Goal: Task Accomplishment & Management: Use online tool/utility

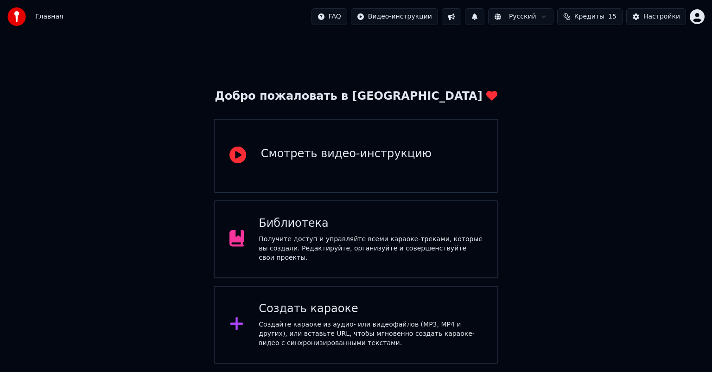
click at [348, 251] on div "Получите доступ и управляйте всеми караоке-треками, которые вы создали. Редакти…" at bounding box center [371, 249] width 224 height 28
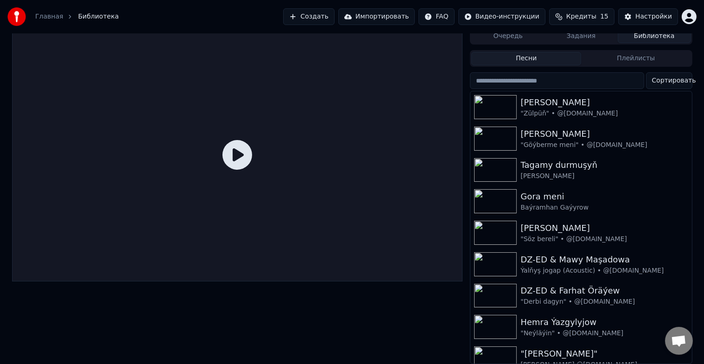
click at [591, 75] on input "search" at bounding box center [557, 80] width 174 height 17
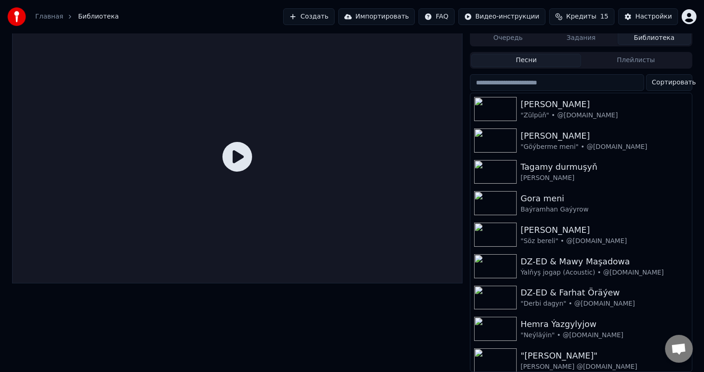
click at [621, 56] on button "Плейлисты" at bounding box center [637, 60] width 110 height 13
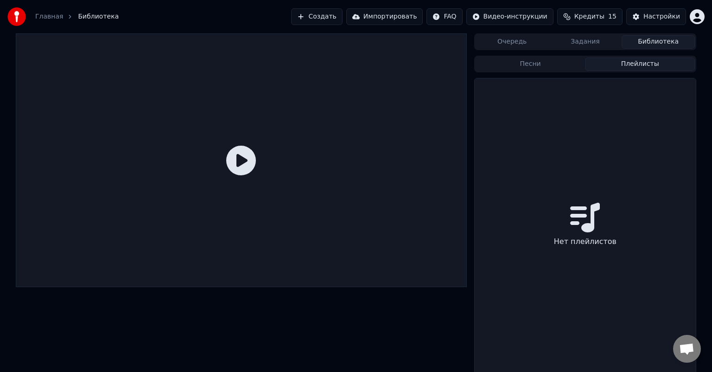
click at [581, 42] on button "Задания" at bounding box center [585, 41] width 73 height 13
click at [505, 42] on button "Очередь" at bounding box center [512, 41] width 73 height 13
click at [664, 43] on button "Библиотека" at bounding box center [658, 41] width 73 height 13
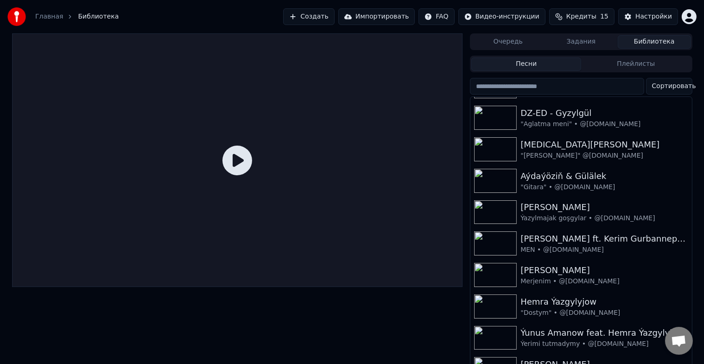
click at [91, 14] on span "Библиотека" at bounding box center [98, 16] width 41 height 9
click at [55, 20] on link "Главная" at bounding box center [49, 16] width 28 height 9
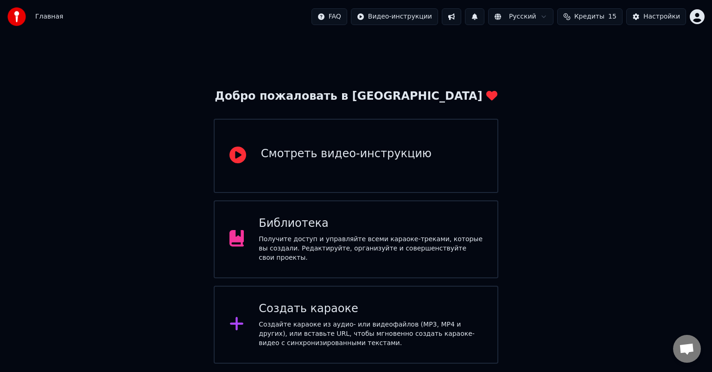
click at [386, 320] on div "Создайте караоке из аудио- или видеофайлов (MP3, MP4 и других), или вставьте UR…" at bounding box center [371, 334] width 224 height 28
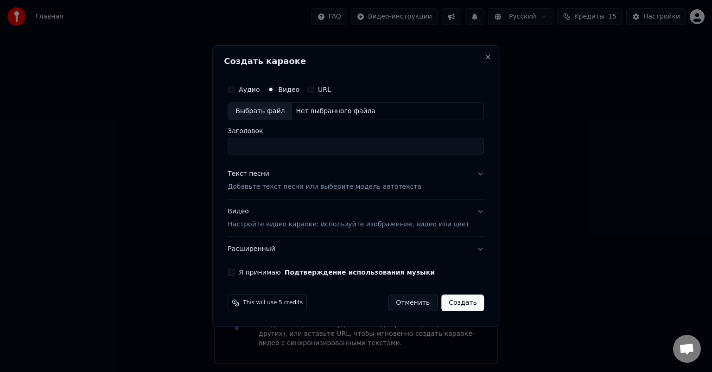
click at [284, 111] on div "Выбрать файл" at bounding box center [260, 111] width 64 height 17
drag, startPoint x: 347, startPoint y: 147, endPoint x: 308, endPoint y: 147, distance: 39.0
click at [308, 147] on input "**********" at bounding box center [356, 146] width 256 height 17
drag, startPoint x: 269, startPoint y: 146, endPoint x: 399, endPoint y: 150, distance: 129.5
click at [393, 148] on input "**********" at bounding box center [356, 146] width 256 height 17
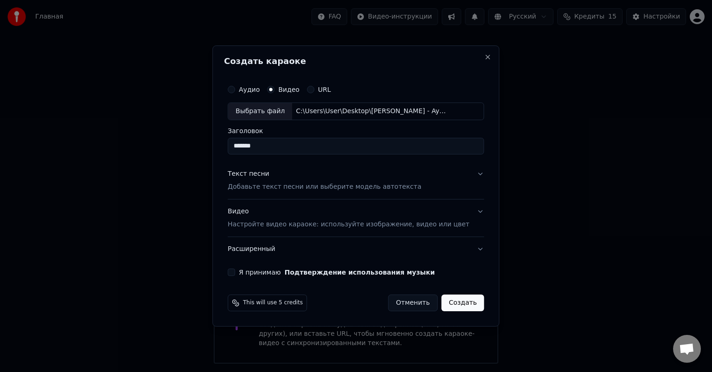
click at [267, 147] on input "*******" at bounding box center [356, 146] width 256 height 17
click at [371, 150] on input "**********" at bounding box center [356, 146] width 256 height 17
type input "**********"
click at [235, 272] on button "Я принимаю Подтверждение использования музыки" at bounding box center [231, 272] width 7 height 7
click at [281, 186] on p "Добавьте текст песни или выберите модель автотекста" at bounding box center [325, 186] width 194 height 9
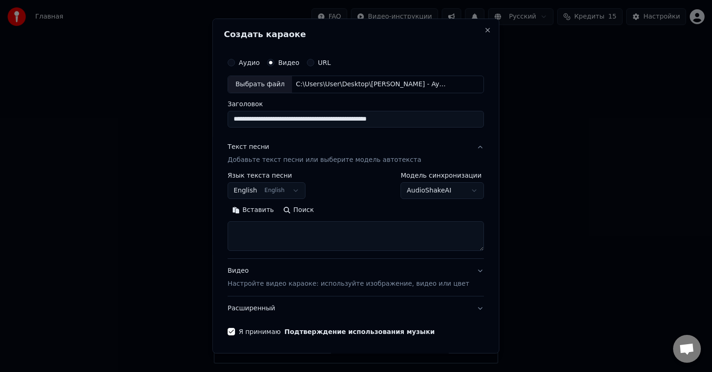
click at [260, 230] on textarea at bounding box center [356, 236] width 256 height 30
click at [392, 37] on h2 "Создать караоке" at bounding box center [356, 34] width 264 height 8
click at [264, 231] on textarea at bounding box center [356, 236] width 256 height 30
paste textarea "**********"
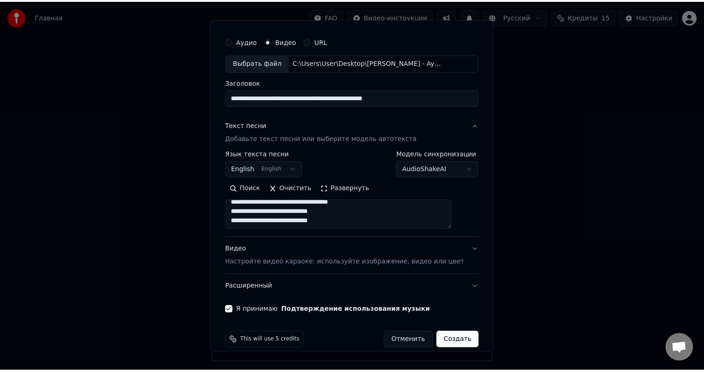
scroll to position [32, 0]
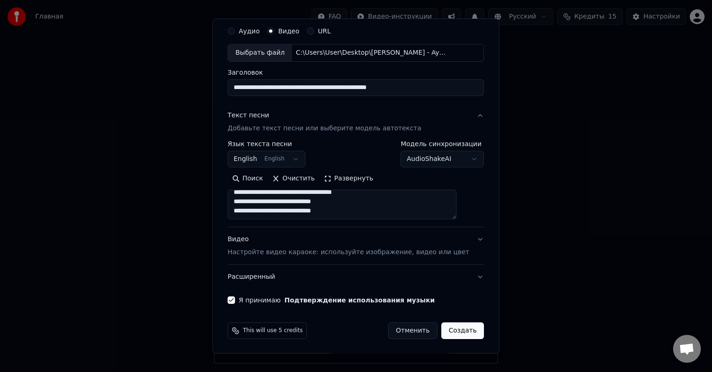
type textarea "**********"
click at [250, 240] on div "Видео Настройте видео караоке: используйте изображение, видео или цвет" at bounding box center [349, 246] width 242 height 22
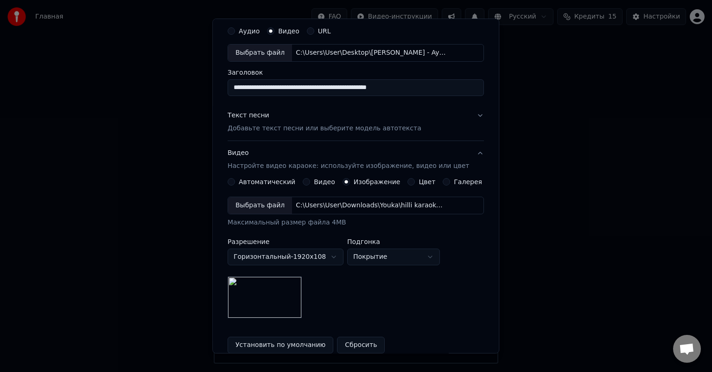
click at [346, 107] on button "Текст песни Добавьте текст песни или выберите модель автотекста" at bounding box center [356, 121] width 256 height 37
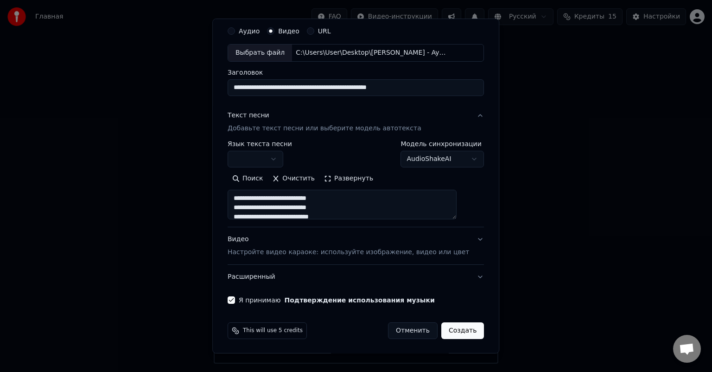
click at [452, 328] on button "Создать" at bounding box center [463, 330] width 43 height 17
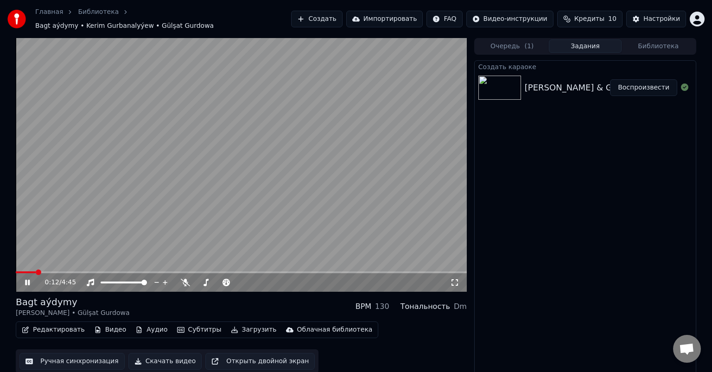
click at [20, 271] on span at bounding box center [26, 272] width 20 height 2
click at [16, 266] on video at bounding box center [241, 165] width 451 height 254
click at [16, 271] on span at bounding box center [17, 272] width 3 height 2
click at [24, 279] on icon at bounding box center [34, 282] width 22 height 7
click at [17, 271] on span at bounding box center [19, 272] width 7 height 2
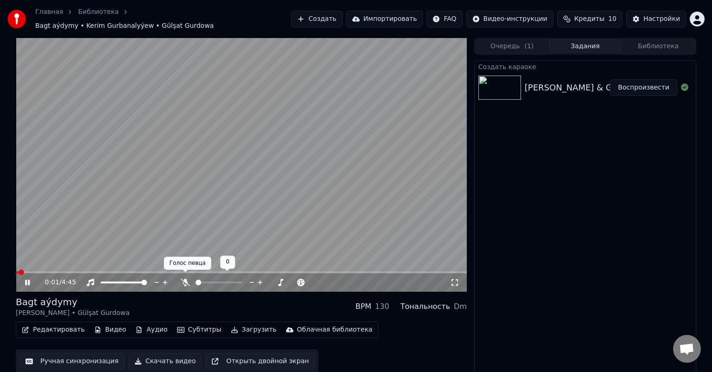
click at [184, 279] on icon at bounding box center [185, 282] width 9 height 7
click at [16, 269] on span at bounding box center [19, 272] width 6 height 6
click at [27, 279] on icon at bounding box center [34, 282] width 22 height 7
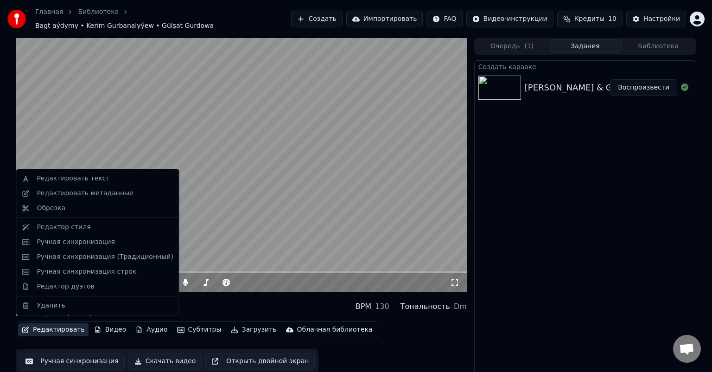
click at [59, 330] on button "Редактировать" at bounding box center [53, 329] width 70 height 13
click at [98, 193] on div "Редактировать метаданные" at bounding box center [85, 193] width 96 height 9
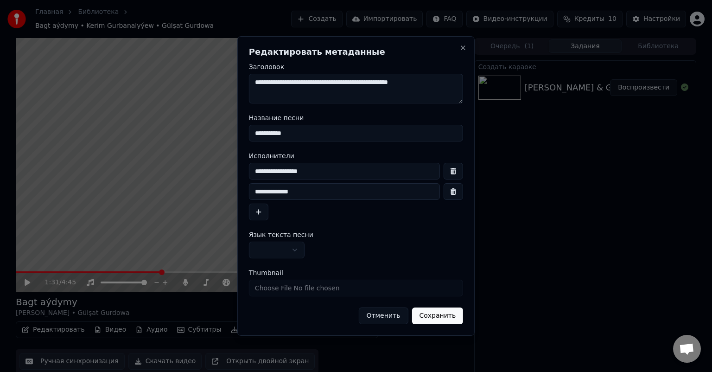
drag, startPoint x: 306, startPoint y: 131, endPoint x: 186, endPoint y: 132, distance: 120.6
click at [186, 132] on body "**********" at bounding box center [356, 186] width 712 height 372
click at [397, 315] on button "Отменить" at bounding box center [384, 315] width 50 height 17
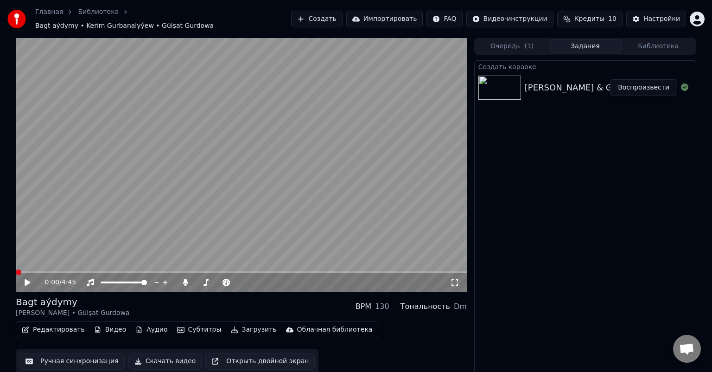
click at [16, 269] on span at bounding box center [19, 272] width 6 height 6
click at [64, 323] on button "Редактировать" at bounding box center [53, 329] width 70 height 13
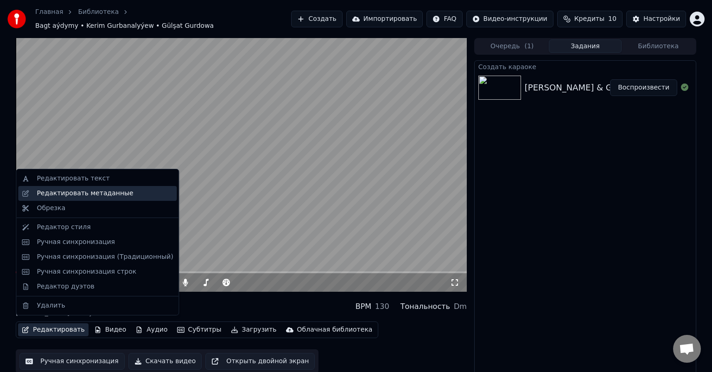
click at [122, 194] on div "Редактировать метаданные" at bounding box center [105, 193] width 136 height 9
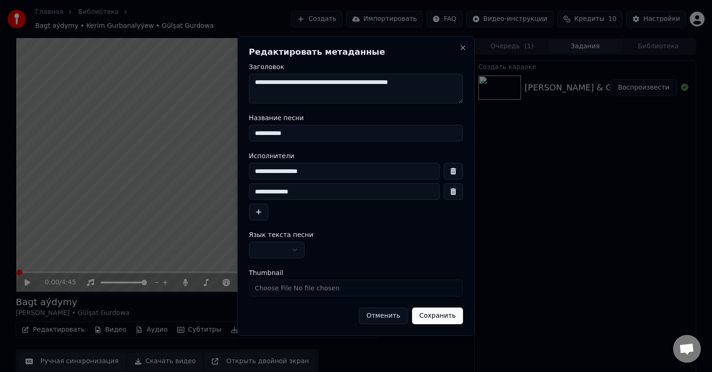
click at [326, 172] on input "**********" at bounding box center [344, 171] width 191 height 17
type input "**********"
click at [432, 314] on button "Сохранить" at bounding box center [437, 315] width 51 height 17
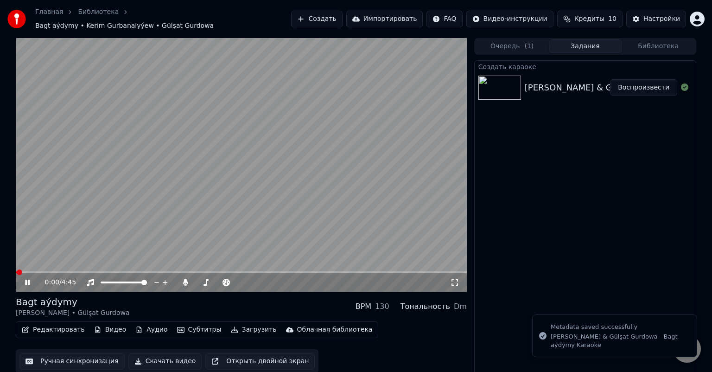
click at [29, 280] on icon at bounding box center [27, 283] width 5 height 6
click at [29, 279] on icon at bounding box center [28, 282] width 6 height 6
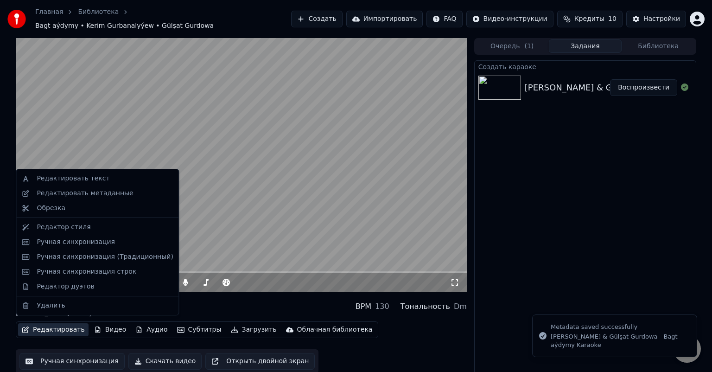
click at [53, 325] on button "Редактировать" at bounding box center [53, 329] width 70 height 13
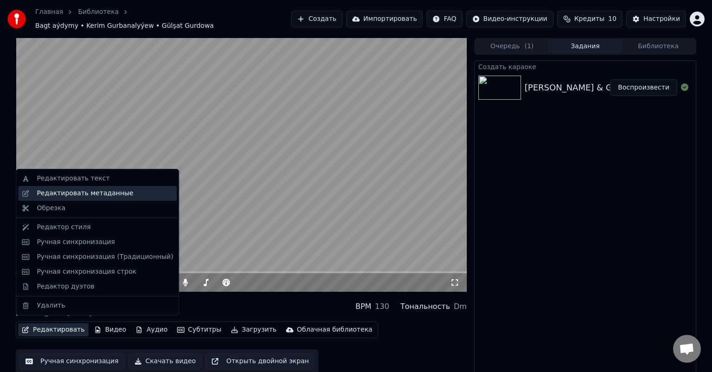
click at [122, 199] on div "Редактировать метаданные" at bounding box center [97, 193] width 159 height 15
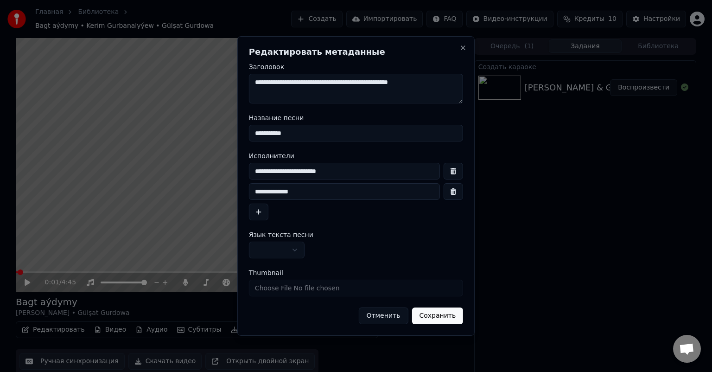
click at [338, 174] on input "**********" at bounding box center [344, 171] width 191 height 17
type input "**********"
click at [451, 317] on button "Сохранить" at bounding box center [437, 315] width 51 height 17
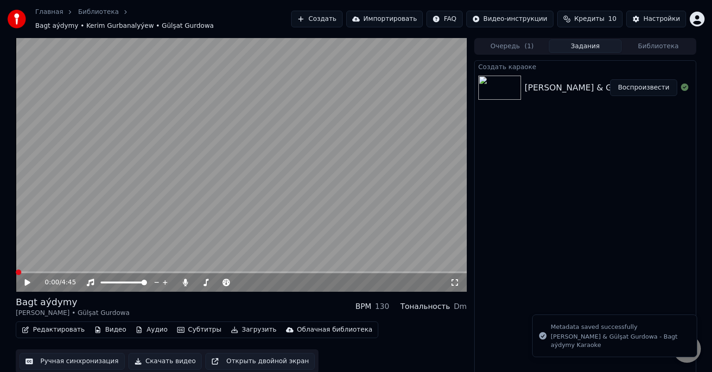
click at [26, 279] on icon at bounding box center [28, 282] width 6 height 6
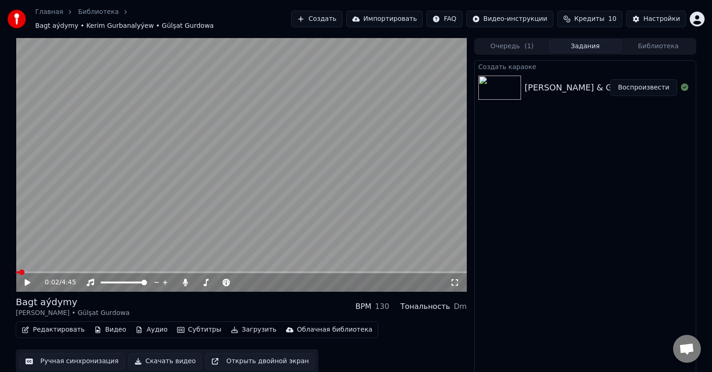
click at [26, 279] on icon at bounding box center [28, 282] width 6 height 6
click at [24, 269] on span at bounding box center [27, 272] width 6 height 6
click at [16, 269] on span at bounding box center [19, 272] width 6 height 6
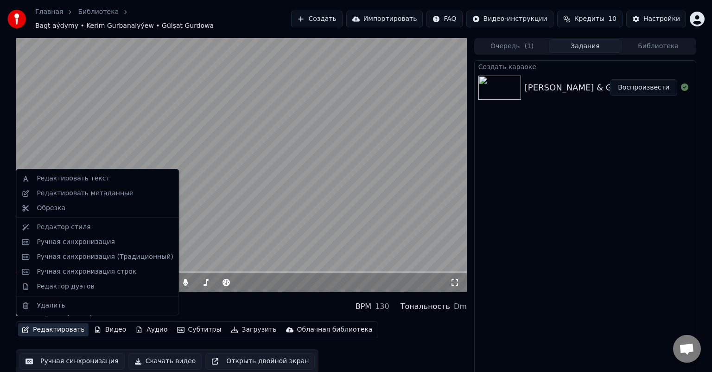
click at [50, 324] on button "Редактировать" at bounding box center [53, 329] width 70 height 13
click at [110, 191] on div "Редактировать метаданные" at bounding box center [85, 193] width 96 height 9
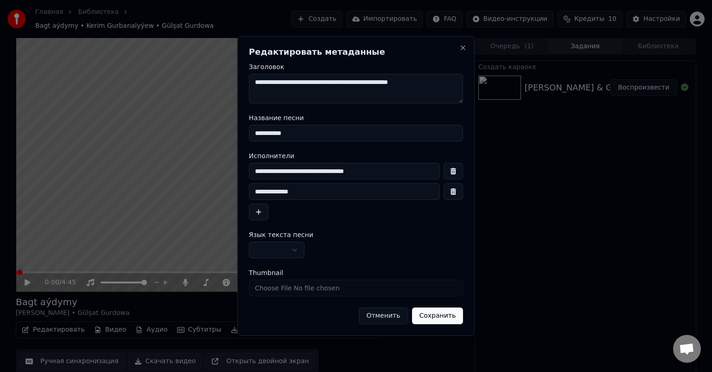
click at [255, 189] on input "**********" at bounding box center [344, 191] width 191 height 17
click at [455, 191] on button "button" at bounding box center [453, 191] width 19 height 17
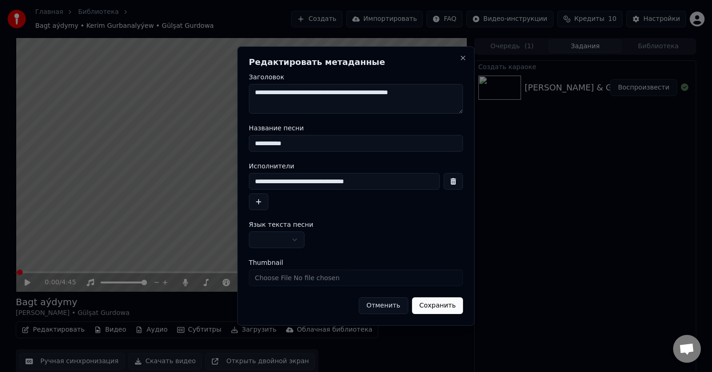
click at [316, 180] on input "**********" at bounding box center [344, 181] width 191 height 17
drag, startPoint x: 323, startPoint y: 181, endPoint x: 452, endPoint y: 187, distance: 128.6
click at [452, 187] on div "**********" at bounding box center [356, 181] width 214 height 17
click at [345, 182] on input "**********" at bounding box center [344, 181] width 191 height 17
click at [362, 186] on input "**********" at bounding box center [344, 181] width 191 height 17
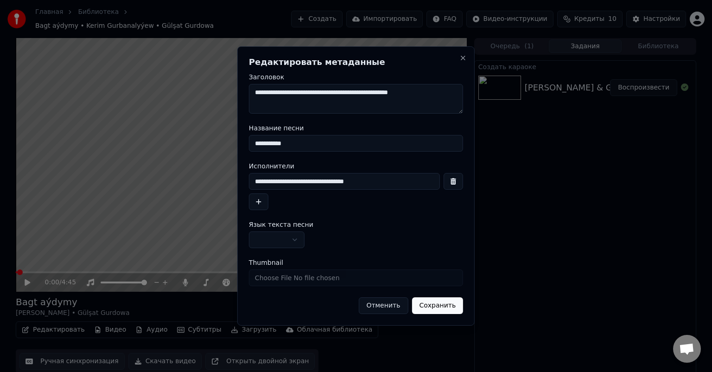
click at [261, 199] on button "button" at bounding box center [258, 201] width 19 height 17
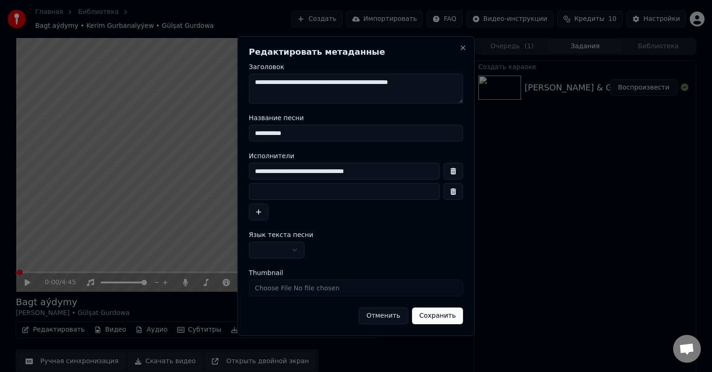
click at [288, 191] on input at bounding box center [344, 191] width 191 height 17
type input "**********"
click at [441, 315] on button "Сохранить" at bounding box center [437, 315] width 51 height 17
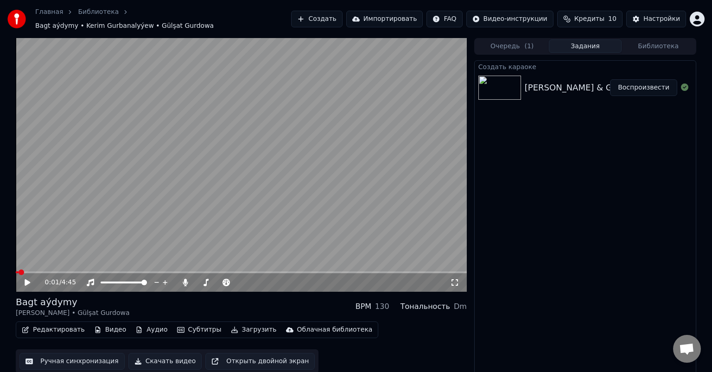
click at [54, 324] on button "Редактировать" at bounding box center [53, 329] width 70 height 13
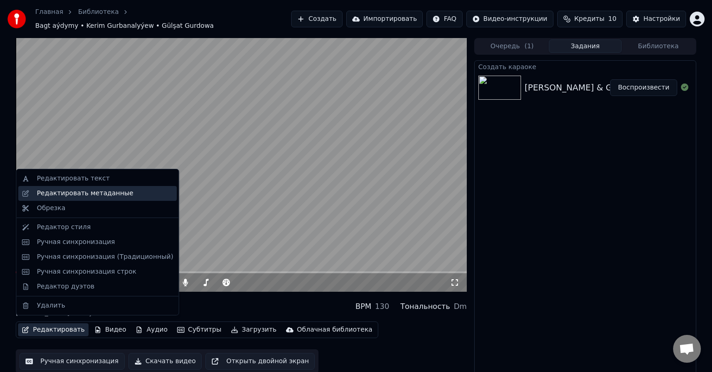
click at [98, 196] on div "Редактировать метаданные" at bounding box center [85, 193] width 96 height 9
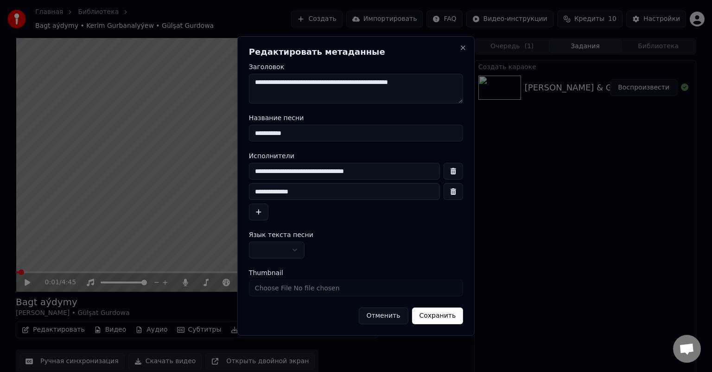
click at [299, 135] on input "**********" at bounding box center [356, 133] width 214 height 17
drag, startPoint x: 251, startPoint y: 129, endPoint x: 284, endPoint y: 139, distance: 34.3
click at [252, 129] on input "**********" at bounding box center [356, 133] width 214 height 17
type input "**********"
click at [436, 316] on button "Сохранить" at bounding box center [437, 315] width 51 height 17
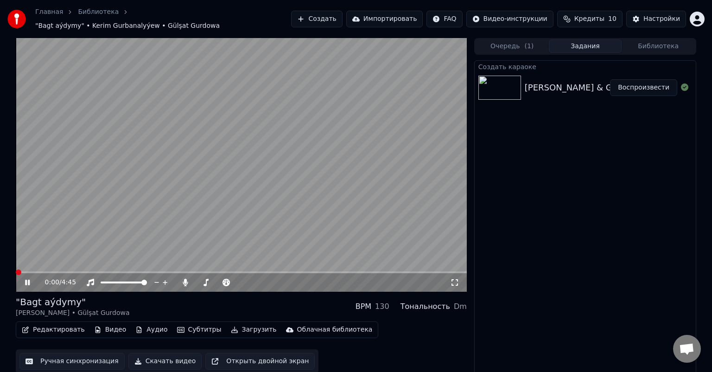
click at [16, 269] on span at bounding box center [19, 272] width 6 height 6
click at [66, 355] on button "Ручная синхронизация" at bounding box center [71, 361] width 105 height 17
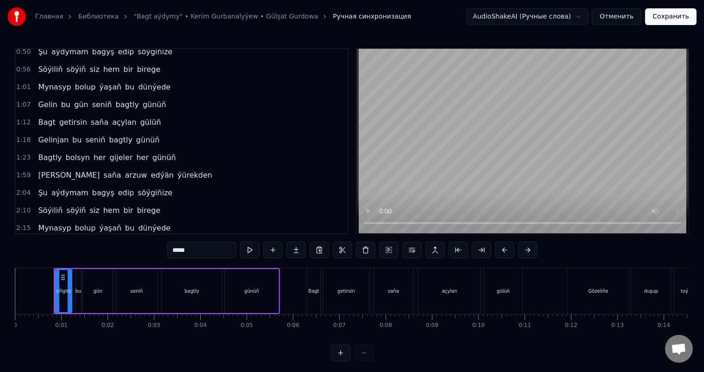
scroll to position [179, 0]
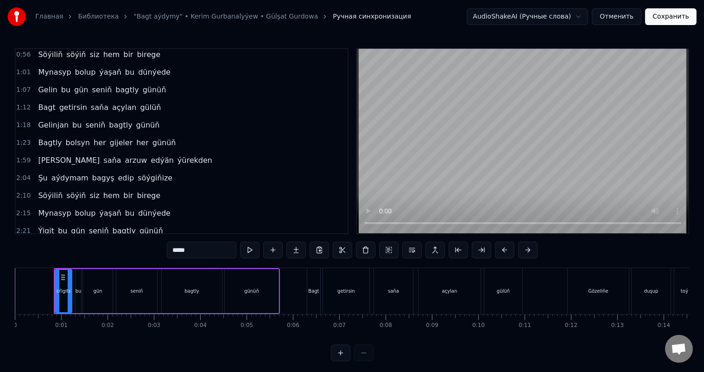
click at [152, 137] on span "günüň" at bounding box center [165, 142] width 26 height 11
type input "*****"
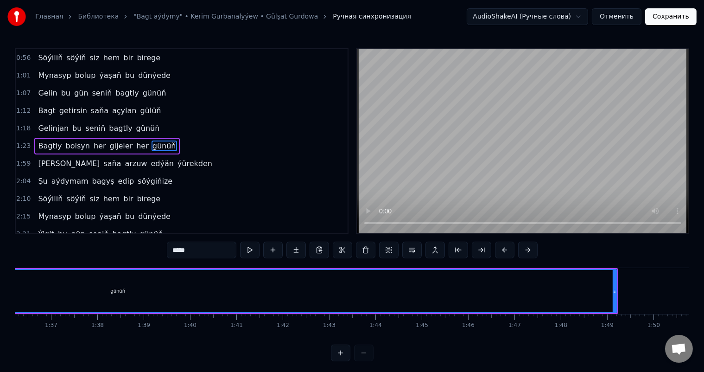
scroll to position [0, 4552]
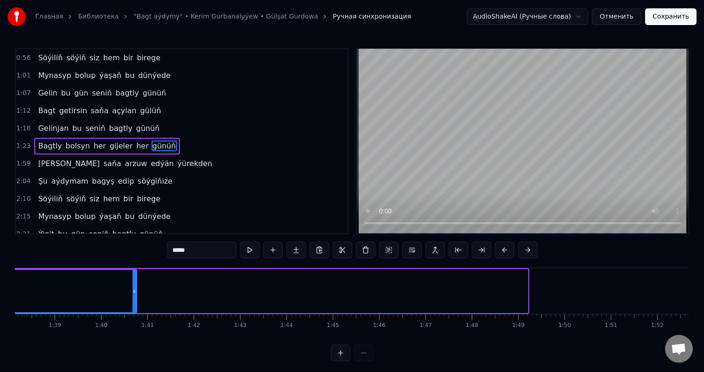
drag, startPoint x: 525, startPoint y: 290, endPoint x: 121, endPoint y: 291, distance: 404.4
click at [133, 290] on icon at bounding box center [135, 291] width 4 height 7
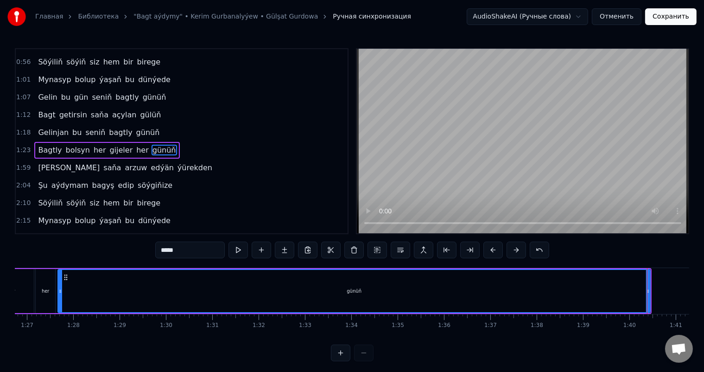
scroll to position [0, 4030]
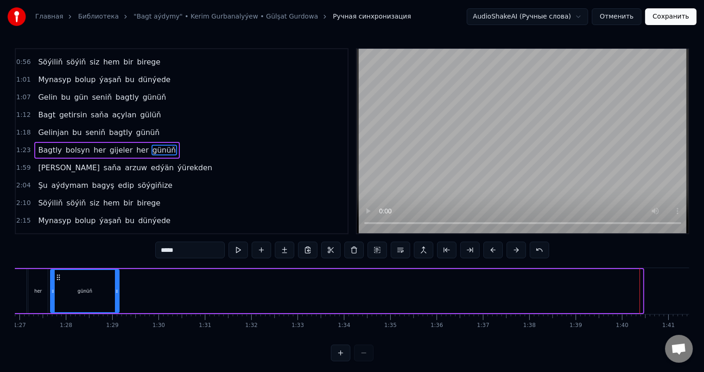
drag, startPoint x: 641, startPoint y: 288, endPoint x: 115, endPoint y: 289, distance: 525.9
click at [115, 289] on icon at bounding box center [117, 291] width 4 height 7
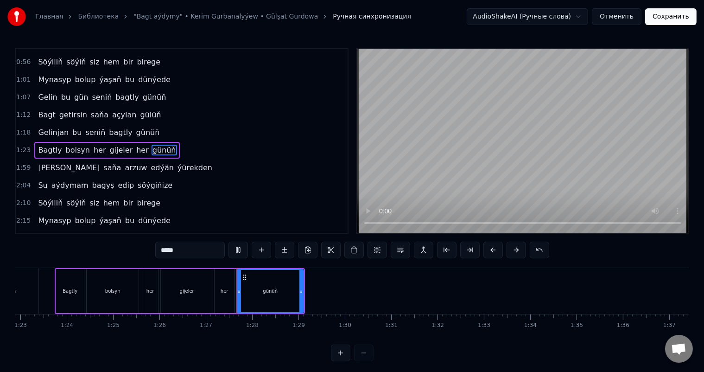
scroll to position [12, 0]
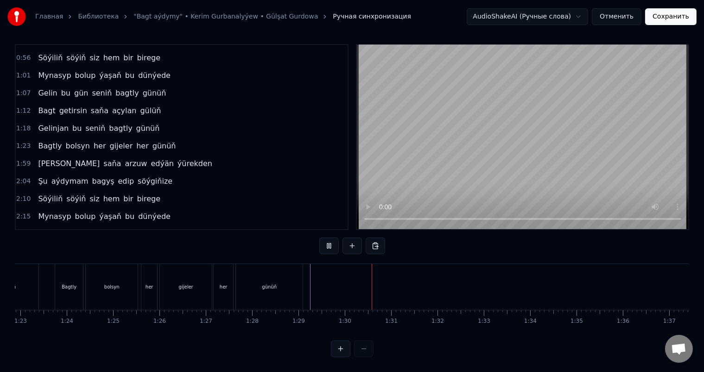
click at [251, 276] on div "günüň" at bounding box center [269, 287] width 67 height 46
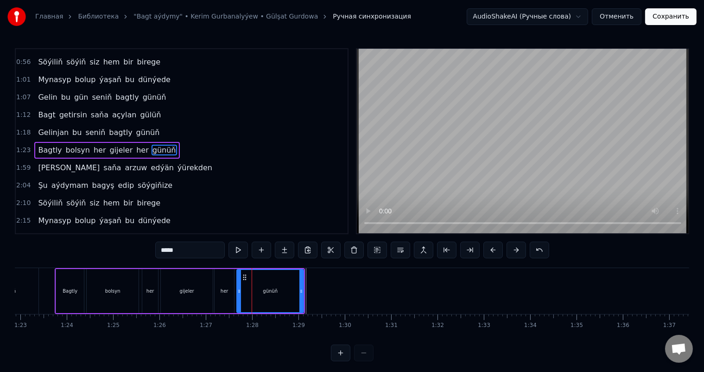
click at [243, 288] on div "günüň" at bounding box center [270, 291] width 66 height 42
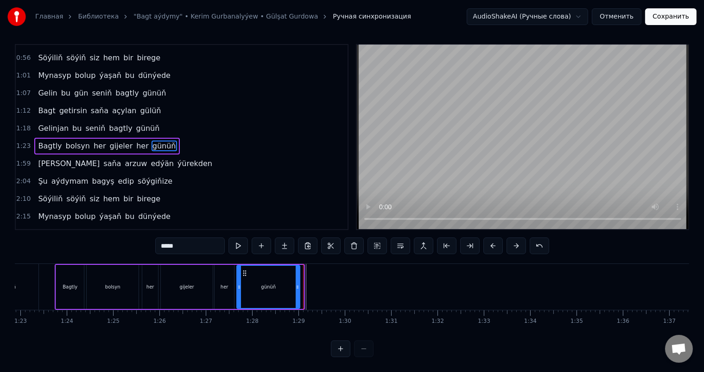
drag, startPoint x: 301, startPoint y: 276, endPoint x: 296, endPoint y: 276, distance: 5.1
click at [296, 283] on icon at bounding box center [298, 286] width 4 height 7
click at [242, 269] on icon at bounding box center [242, 272] width 7 height 7
click at [224, 271] on div "her" at bounding box center [224, 287] width 19 height 44
type input "***"
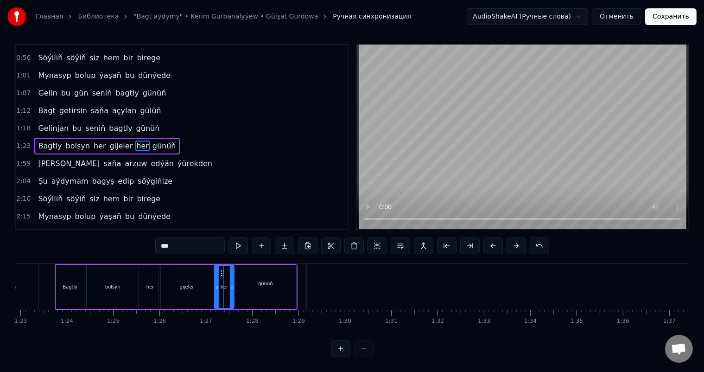
scroll to position [0, 0]
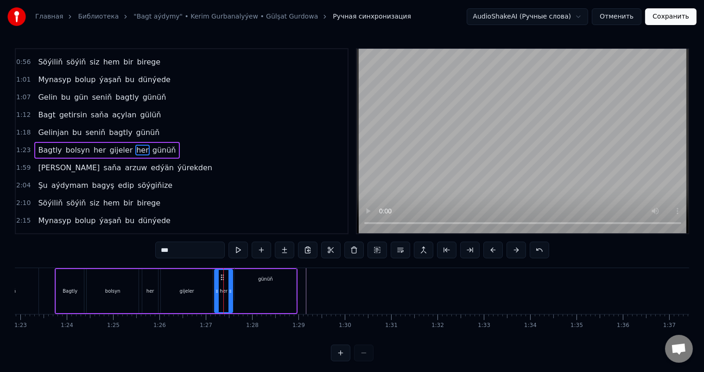
click at [229, 289] on icon at bounding box center [231, 291] width 4 height 7
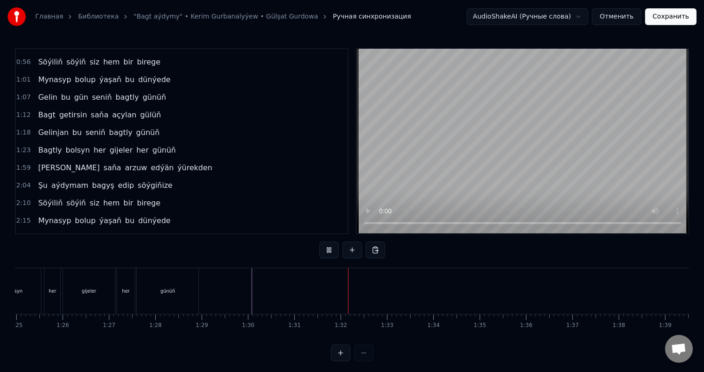
scroll to position [0, 3948]
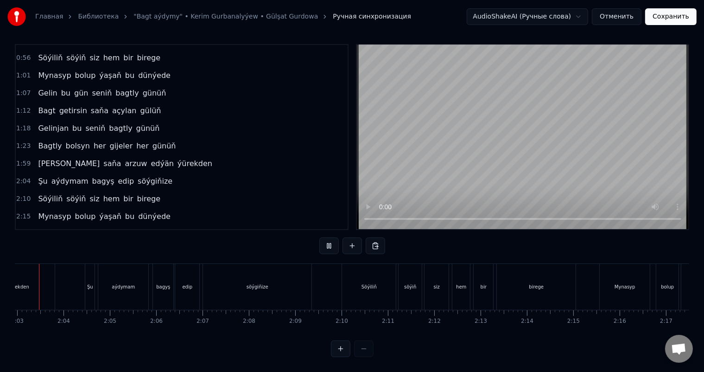
scroll to position [0, 5674]
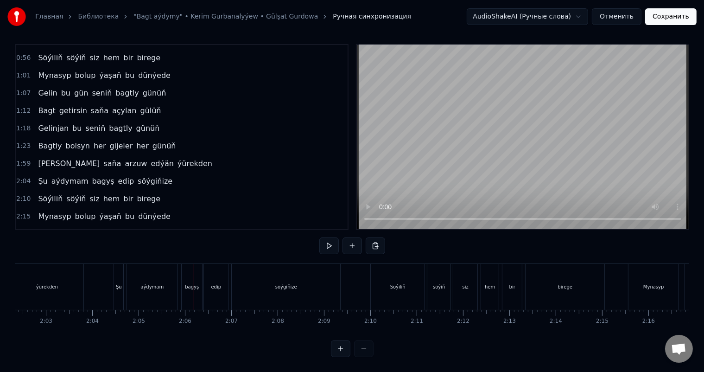
click at [664, 15] on button "Сохранить" at bounding box center [671, 16] width 51 height 17
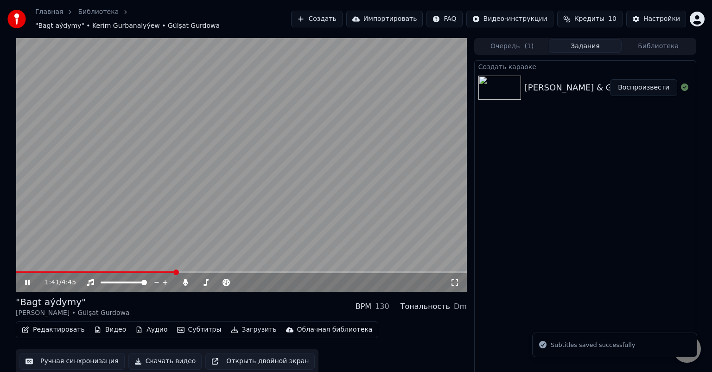
click at [175, 271] on span at bounding box center [241, 272] width 451 height 2
click at [145, 266] on video at bounding box center [241, 165] width 451 height 254
click at [160, 271] on span at bounding box center [96, 272] width 161 height 2
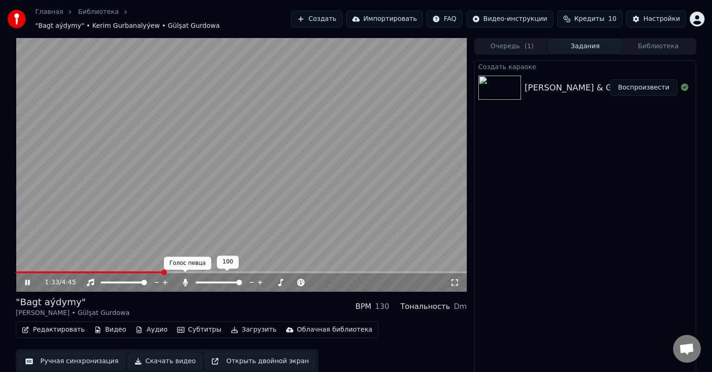
click at [186, 279] on icon at bounding box center [185, 282] width 9 height 7
click at [187, 279] on icon at bounding box center [185, 282] width 9 height 7
click at [147, 271] on span at bounding box center [81, 272] width 131 height 2
click at [185, 279] on icon at bounding box center [185, 282] width 9 height 7
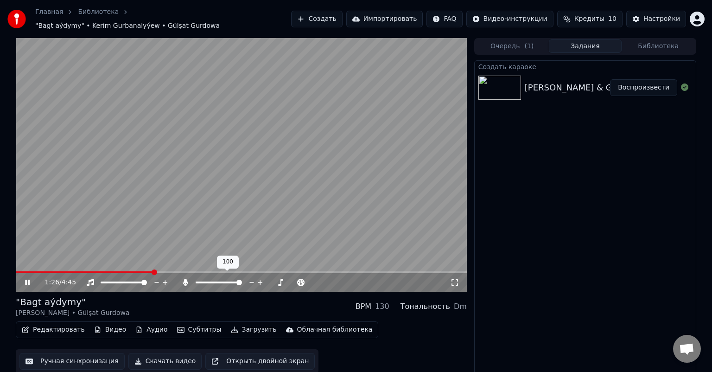
click at [185, 279] on icon at bounding box center [185, 282] width 5 height 7
click at [185, 279] on icon at bounding box center [185, 282] width 9 height 7
click at [185, 279] on icon at bounding box center [185, 282] width 5 height 7
click at [185, 279] on icon at bounding box center [185, 282] width 9 height 7
click at [185, 279] on icon at bounding box center [185, 282] width 5 height 7
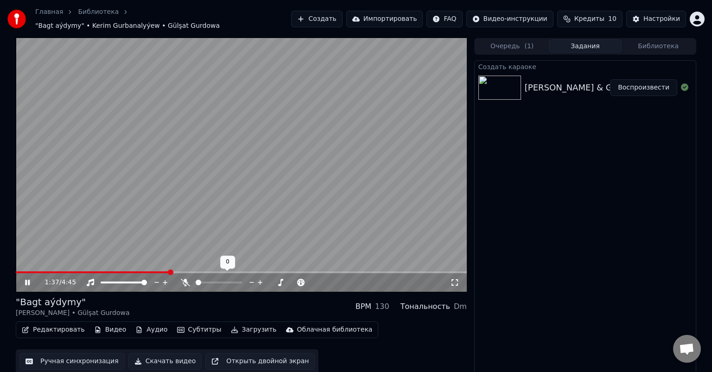
click at [185, 279] on icon at bounding box center [185, 282] width 9 height 7
click at [185, 279] on icon at bounding box center [185, 282] width 5 height 7
click at [185, 279] on icon at bounding box center [185, 282] width 9 height 7
click at [185, 279] on icon at bounding box center [185, 282] width 5 height 7
click at [185, 279] on icon at bounding box center [185, 282] width 9 height 7
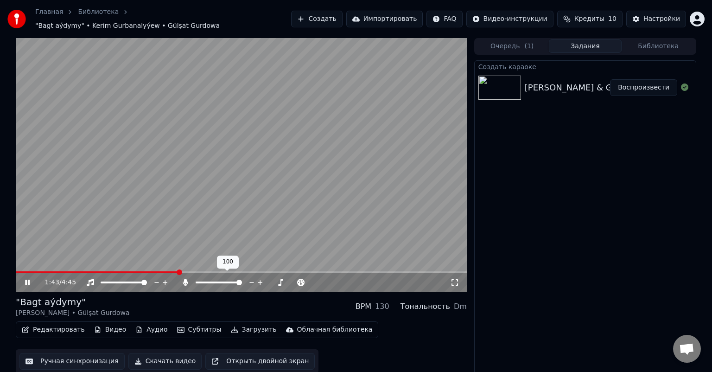
click at [185, 279] on icon at bounding box center [185, 282] width 5 height 7
click at [185, 279] on icon at bounding box center [185, 282] width 9 height 7
click at [185, 279] on icon at bounding box center [185, 282] width 5 height 7
click at [185, 279] on icon at bounding box center [185, 282] width 9 height 7
click at [185, 279] on icon at bounding box center [185, 282] width 5 height 7
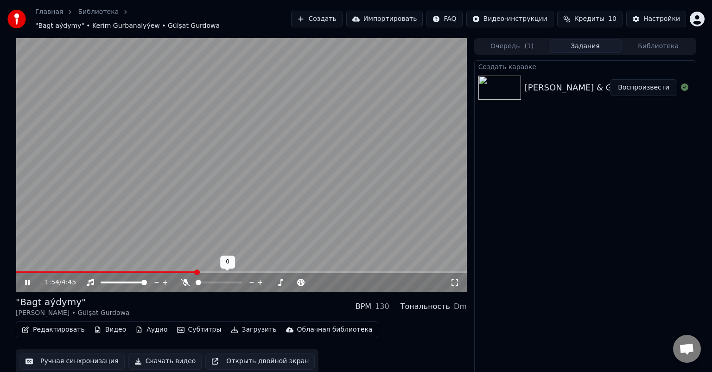
click at [185, 279] on icon at bounding box center [185, 282] width 9 height 7
click at [186, 279] on icon at bounding box center [185, 282] width 5 height 7
click at [34, 271] on span at bounding box center [164, 272] width 297 height 2
click at [22, 271] on span at bounding box center [19, 272] width 6 height 2
click at [16, 271] on span at bounding box center [16, 272] width 1 height 2
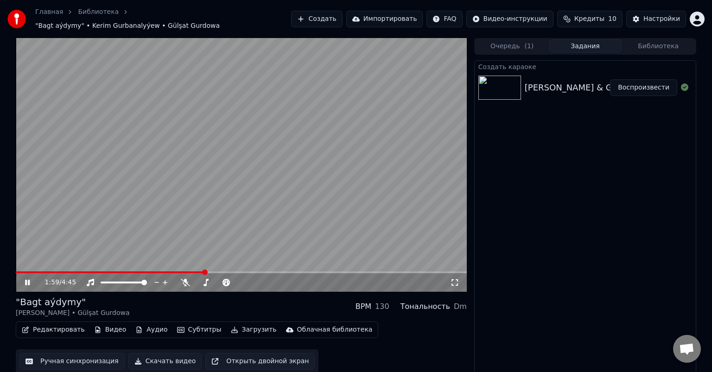
click at [31, 279] on icon at bounding box center [34, 282] width 22 height 7
click at [18, 271] on span at bounding box center [17, 272] width 3 height 2
click at [193, 271] on span at bounding box center [241, 272] width 451 height 2
click at [211, 271] on span at bounding box center [241, 272] width 451 height 2
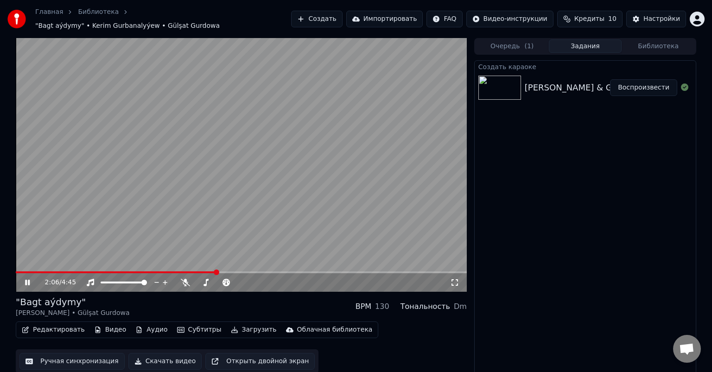
click at [193, 271] on span at bounding box center [116, 272] width 200 height 2
click at [329, 271] on span at bounding box center [241, 272] width 451 height 2
click at [341, 271] on span at bounding box center [241, 272] width 451 height 2
click at [356, 271] on span at bounding box center [241, 272] width 451 height 2
click at [347, 271] on span at bounding box center [182, 272] width 332 height 2
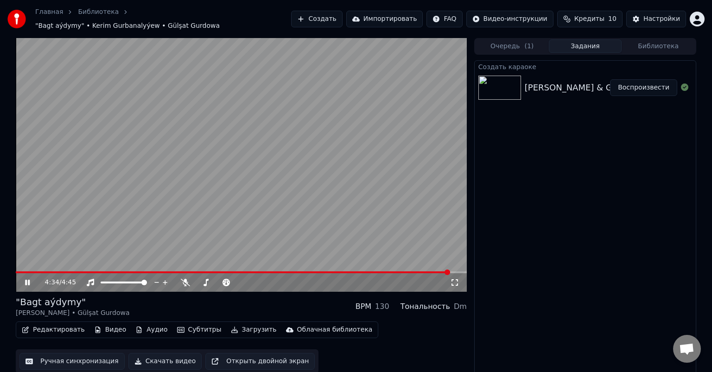
click at [27, 279] on icon at bounding box center [34, 282] width 22 height 7
click at [21, 271] on span at bounding box center [233, 272] width 435 height 2
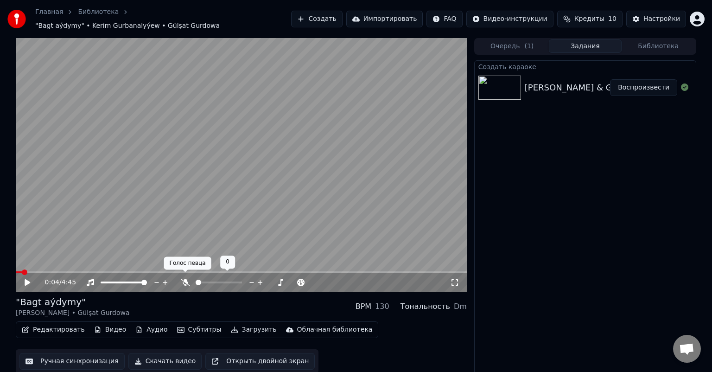
click at [185, 279] on icon at bounding box center [185, 282] width 9 height 7
click at [16, 269] on span at bounding box center [19, 272] width 6 height 6
click at [30, 279] on icon at bounding box center [34, 282] width 22 height 7
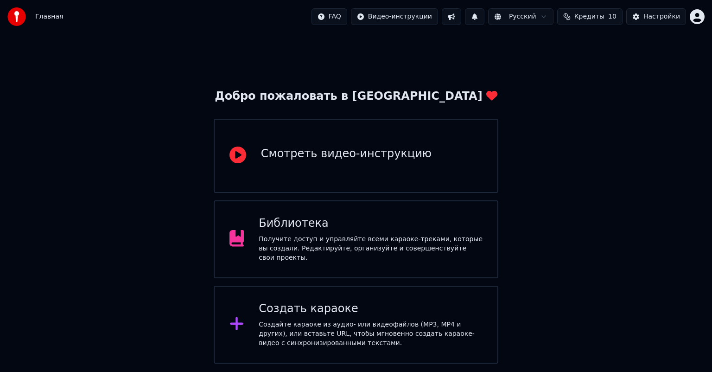
click at [331, 314] on div "Создать караоке Создайте караоке из аудио- или видеофайлов (MP3, MP4 и других),…" at bounding box center [371, 324] width 224 height 46
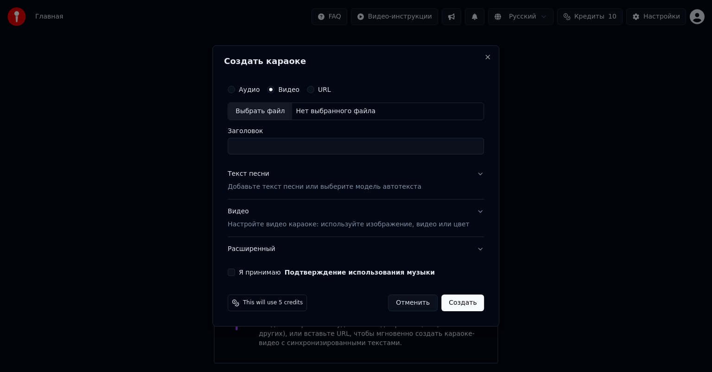
click at [260, 115] on div "Выбрать файл" at bounding box center [260, 111] width 64 height 17
type input "**********"
click at [285, 187] on p "Добавьте текст песни или выберите модель автотекста" at bounding box center [325, 186] width 194 height 9
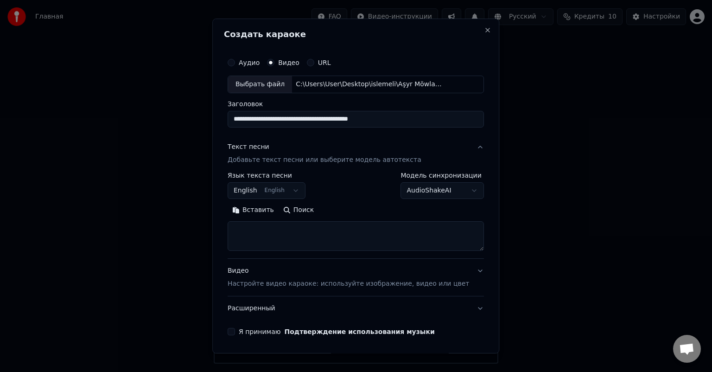
click at [278, 234] on textarea at bounding box center [356, 236] width 256 height 30
paste textarea "**********"
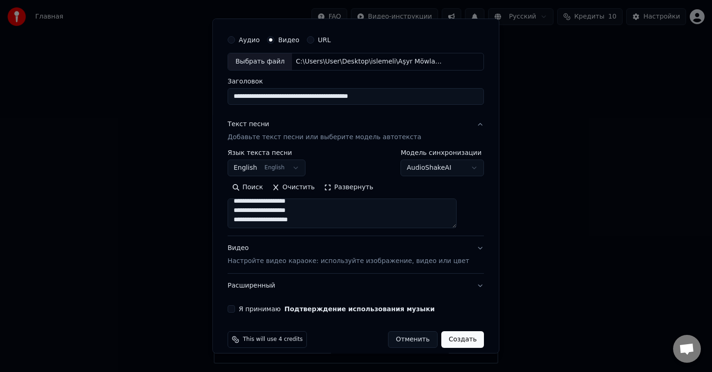
scroll to position [32, 0]
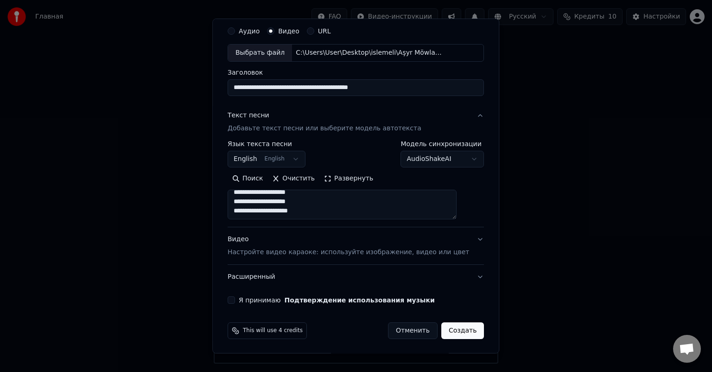
type textarea "**********"
click at [235, 299] on button "Я принимаю Подтверждение использования музыки" at bounding box center [231, 299] width 7 height 7
click at [248, 239] on div "Видео Настройте видео караоке: используйте изображение, видео или цвет" at bounding box center [349, 246] width 242 height 22
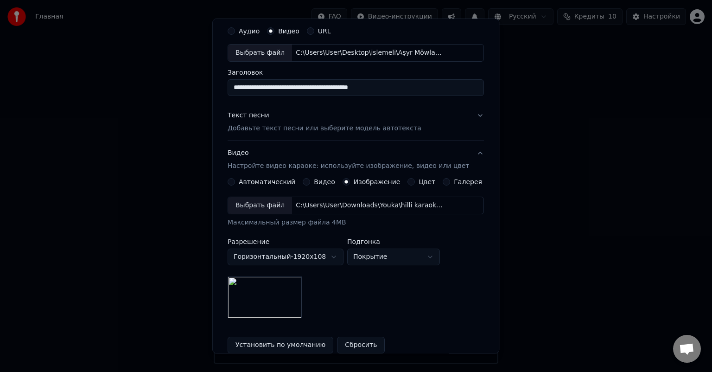
click at [465, 114] on button "Текст песни Добавьте текст песни или выберите модель автотекста" at bounding box center [356, 121] width 256 height 37
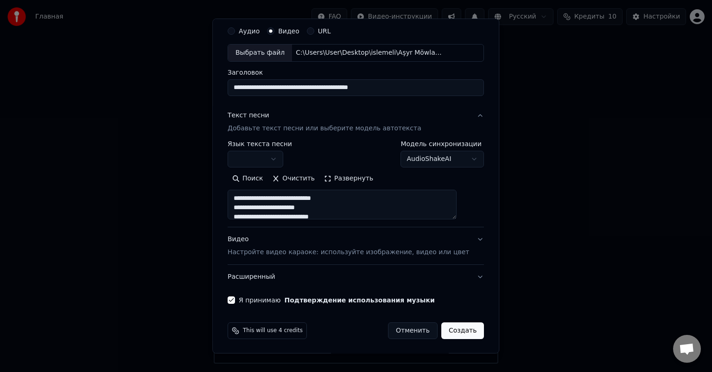
click at [465, 114] on button "Текст песни Добавьте текст песни или выберите модель автотекста" at bounding box center [356, 121] width 256 height 37
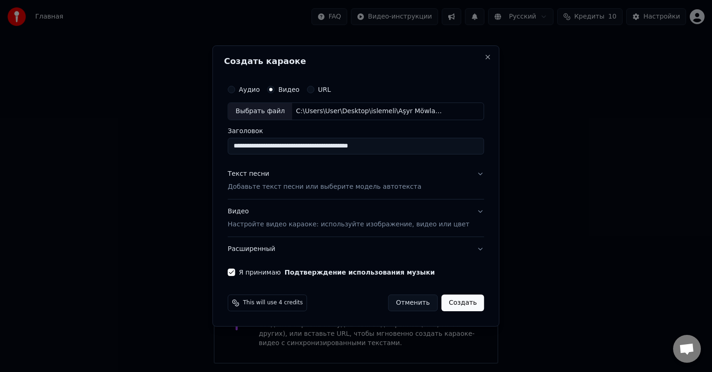
click at [467, 172] on button "Текст песни Добавьте текст песни или выберите модель автотекста" at bounding box center [356, 180] width 256 height 37
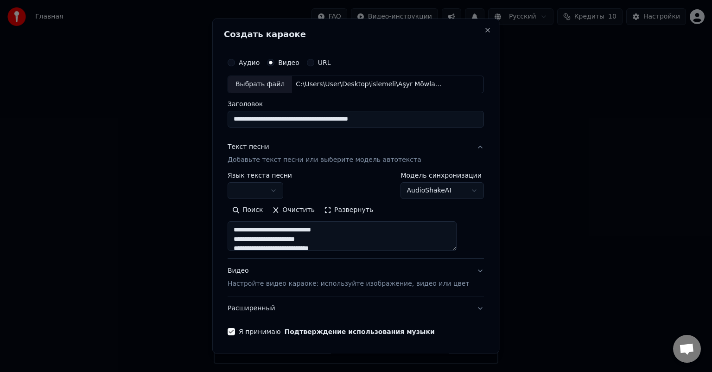
drag, startPoint x: 408, startPoint y: 119, endPoint x: 351, endPoint y: 124, distance: 57.7
click at [351, 124] on input "**********" at bounding box center [356, 119] width 256 height 17
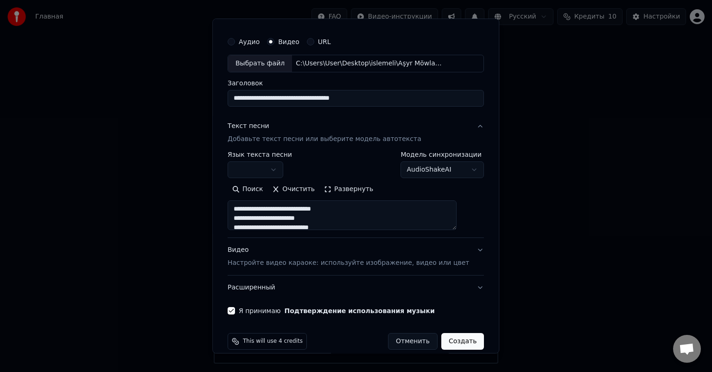
scroll to position [32, 0]
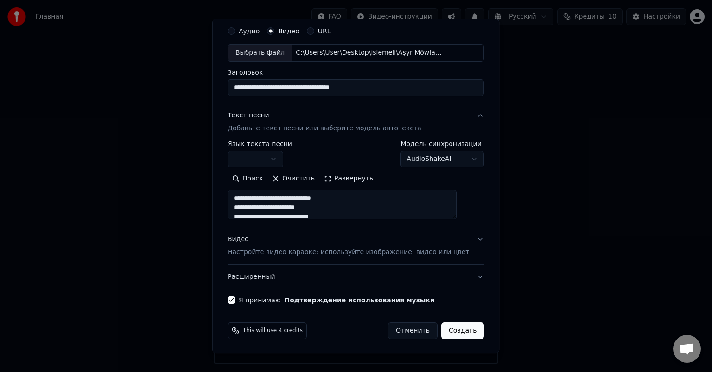
type input "**********"
click at [449, 334] on button "Создать" at bounding box center [463, 330] width 43 height 17
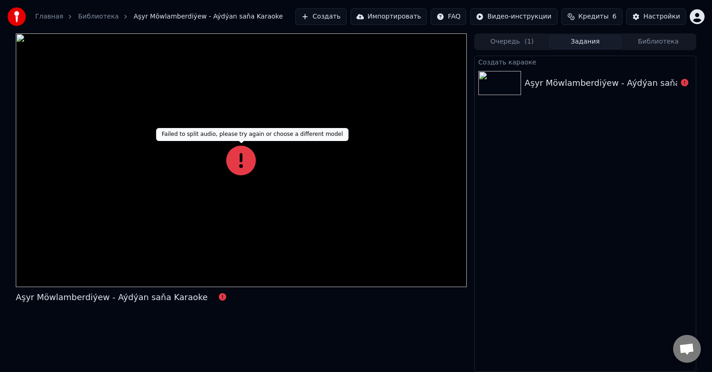
click at [249, 158] on icon at bounding box center [241, 161] width 30 height 30
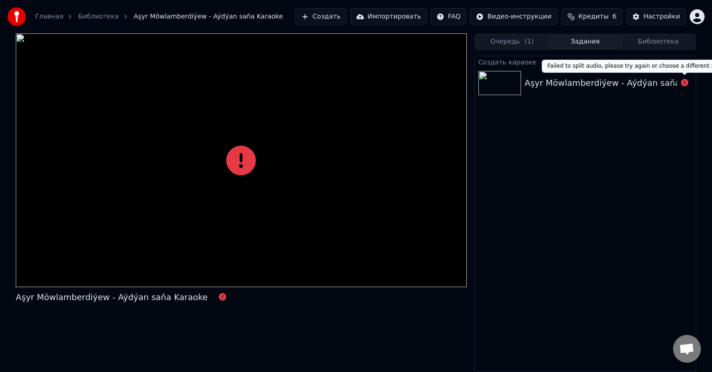
click at [682, 82] on icon at bounding box center [684, 82] width 7 height 7
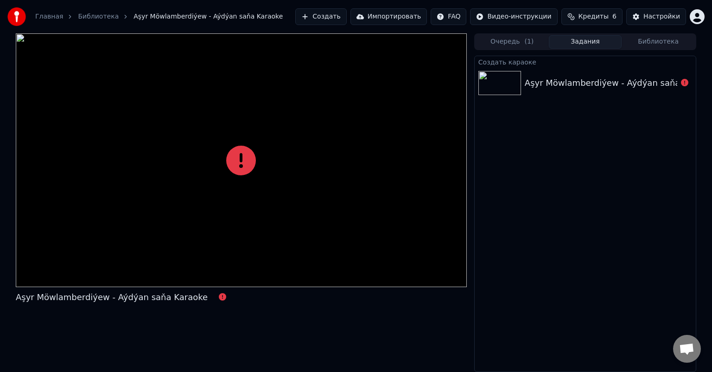
click at [686, 83] on icon at bounding box center [684, 82] width 7 height 7
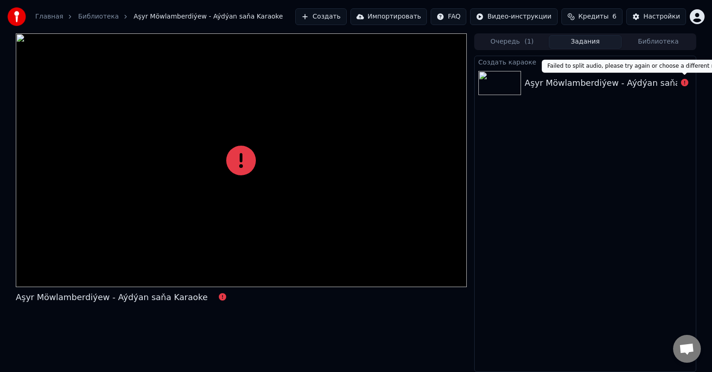
click at [687, 83] on icon at bounding box center [684, 82] width 7 height 7
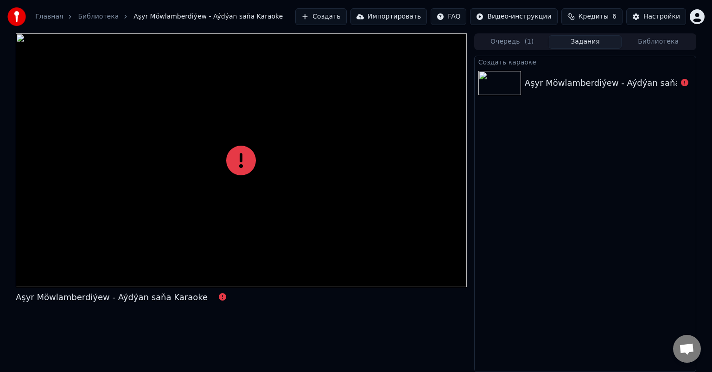
click at [687, 83] on icon at bounding box center [684, 82] width 7 height 7
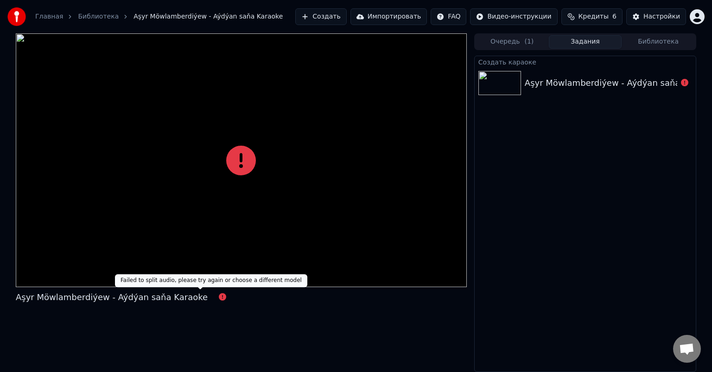
click at [195, 296] on div "Aşyr Möwlamberdiýew - Aýdýan saňa Karaoke" at bounding box center [125, 297] width 218 height 13
click at [219, 292] on button at bounding box center [222, 297] width 7 height 11
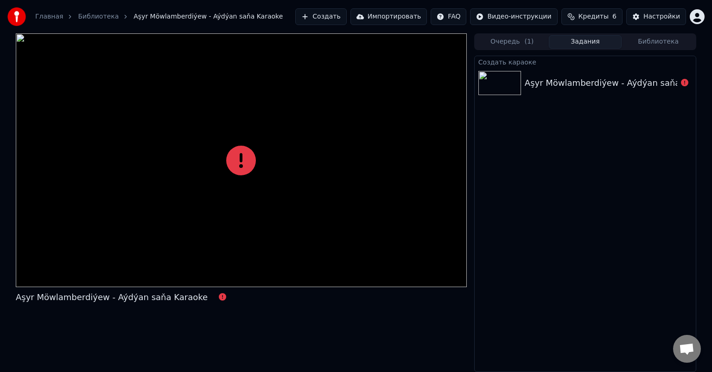
click at [508, 83] on img at bounding box center [500, 83] width 43 height 24
click at [517, 46] on button "Очередь ( 1 )" at bounding box center [512, 41] width 73 height 13
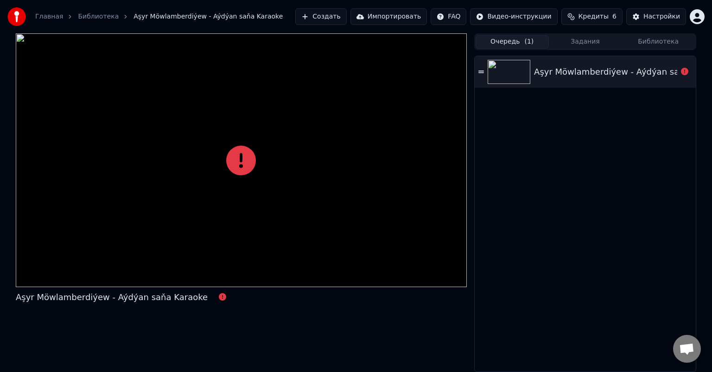
click at [517, 46] on button "Очередь ( 1 )" at bounding box center [512, 41] width 73 height 13
click at [685, 70] on icon at bounding box center [684, 71] width 7 height 7
click at [686, 74] on icon at bounding box center [684, 71] width 7 height 7
click at [479, 72] on icon at bounding box center [482, 71] width 6 height 2
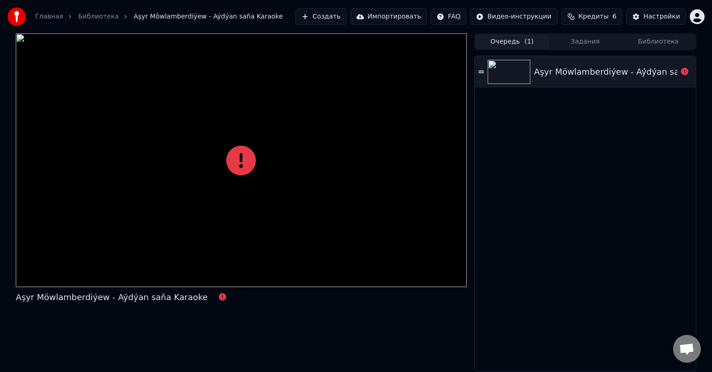
click at [482, 69] on icon at bounding box center [482, 72] width 6 height 6
click at [683, 71] on icon at bounding box center [684, 71] width 7 height 7
click at [270, 157] on div at bounding box center [241, 160] width 451 height 254
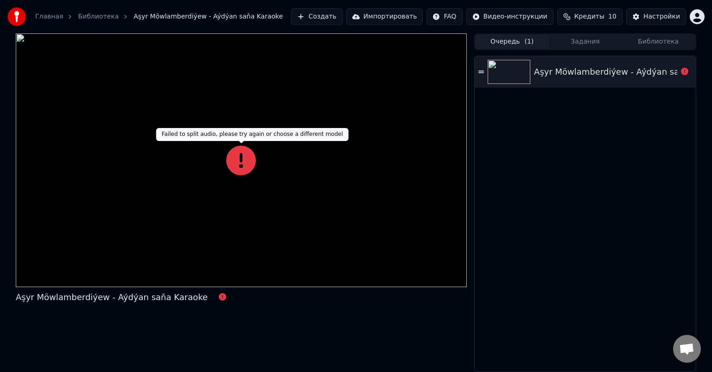
click at [230, 157] on icon at bounding box center [241, 161] width 30 height 30
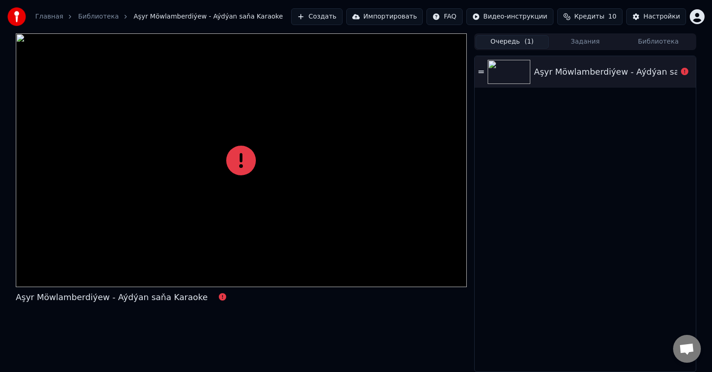
drag, startPoint x: 230, startPoint y: 157, endPoint x: 250, endPoint y: 167, distance: 22.6
click at [235, 157] on icon at bounding box center [241, 161] width 30 height 30
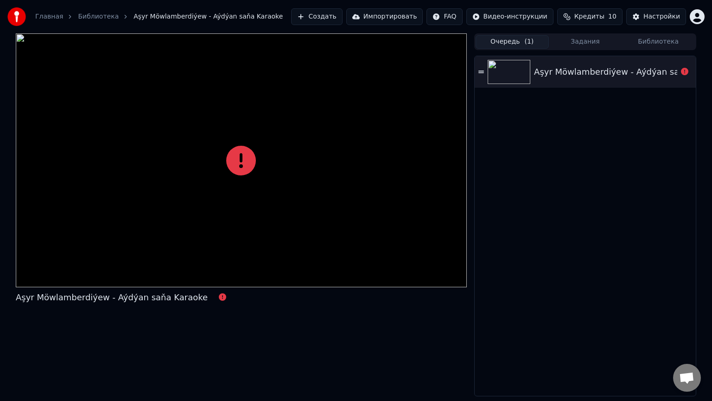
click at [250, 167] on div at bounding box center [241, 160] width 451 height 254
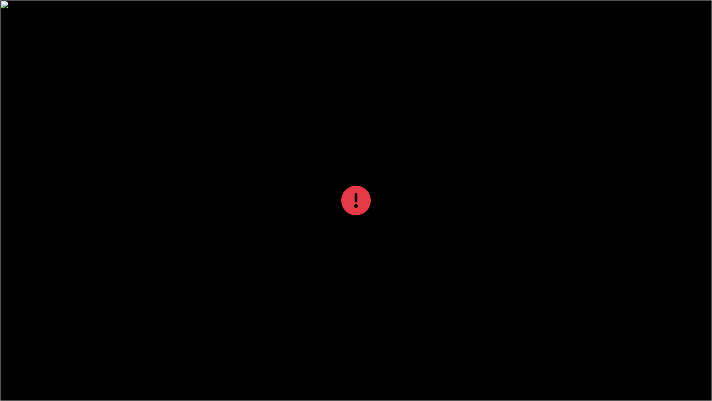
click at [336, 175] on div at bounding box center [356, 200] width 712 height 401
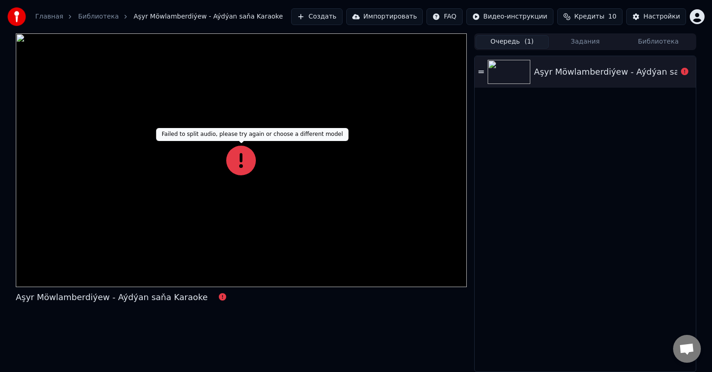
click at [243, 160] on icon at bounding box center [241, 161] width 30 height 30
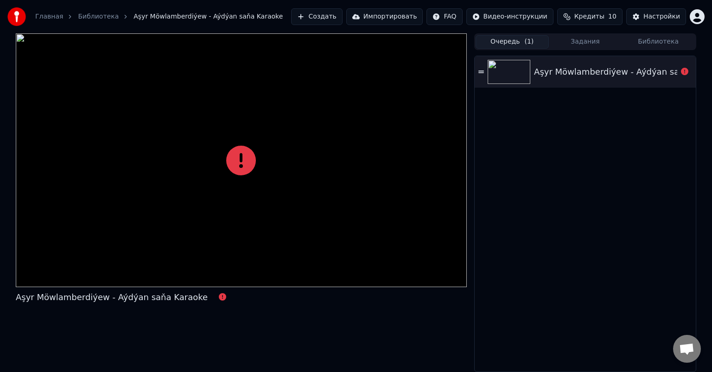
click at [247, 150] on icon at bounding box center [241, 161] width 30 height 30
click at [547, 124] on div "Aşyr Möwlamberdiýew - Aýdýan saňa Karaoke" at bounding box center [585, 213] width 221 height 315
click at [266, 175] on div at bounding box center [241, 160] width 451 height 254
drag, startPoint x: 191, startPoint y: 297, endPoint x: 202, endPoint y: 297, distance: 10.7
click at [196, 297] on div "Aşyr Möwlamberdiýew - Aýdýan saňa Karaoke" at bounding box center [125, 297] width 218 height 13
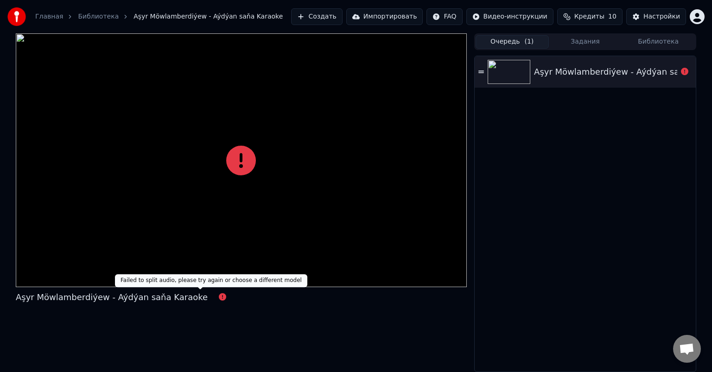
click at [219, 297] on icon at bounding box center [222, 296] width 7 height 7
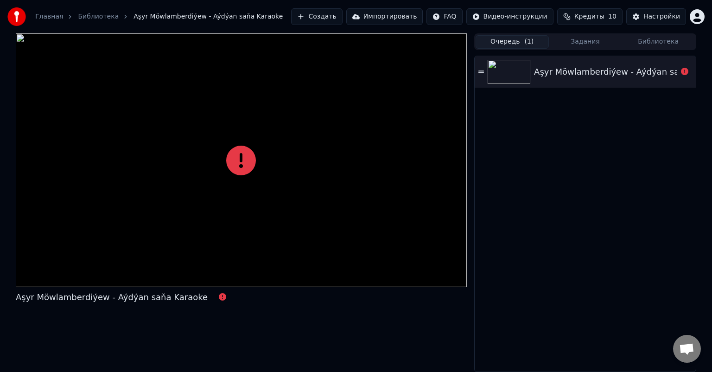
click at [219, 297] on icon at bounding box center [222, 296] width 7 height 7
click at [683, 69] on icon at bounding box center [684, 71] width 7 height 7
click at [685, 73] on icon at bounding box center [684, 71] width 7 height 7
click at [684, 74] on icon at bounding box center [684, 71] width 7 height 7
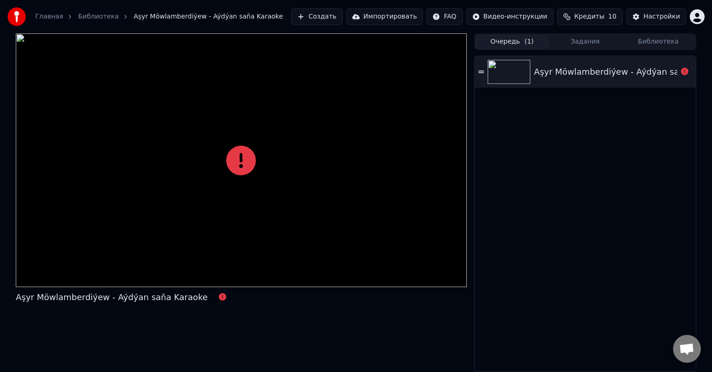
click at [480, 70] on icon at bounding box center [482, 71] width 6 height 2
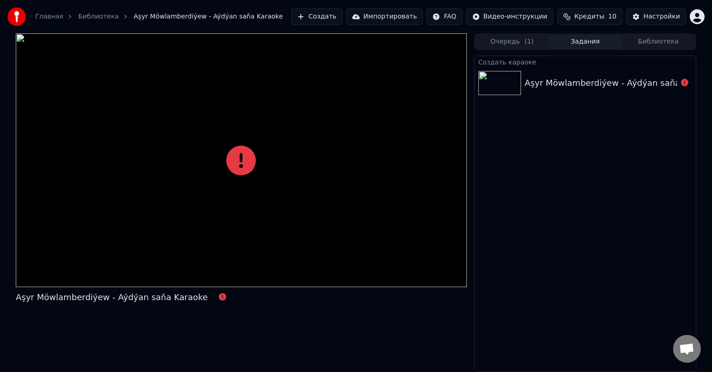
click at [573, 44] on button "Задания" at bounding box center [585, 41] width 73 height 13
click at [578, 42] on button "Задания" at bounding box center [585, 41] width 73 height 13
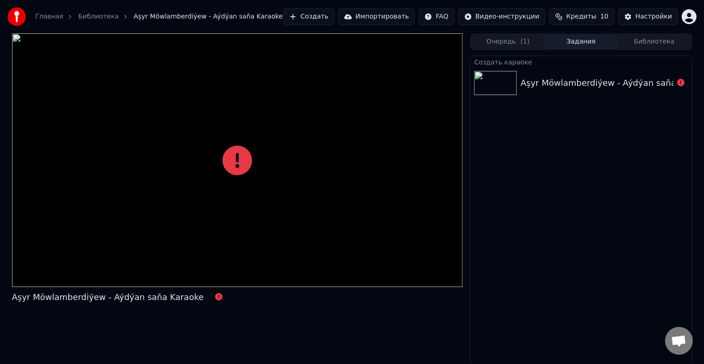
click at [668, 42] on button "Библиотека" at bounding box center [654, 41] width 73 height 13
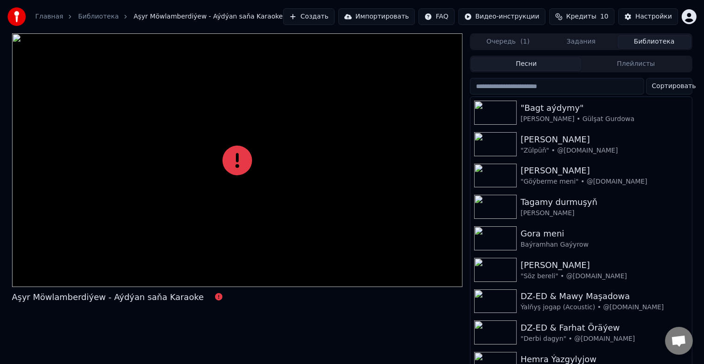
click at [668, 42] on button "Библиотека" at bounding box center [654, 41] width 73 height 13
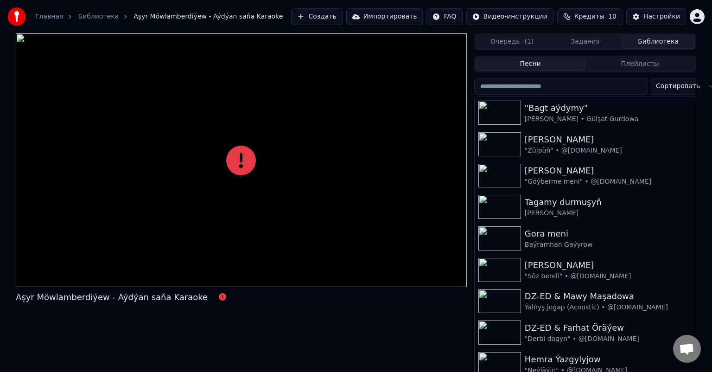
click at [525, 41] on span "( 1 )" at bounding box center [529, 41] width 9 height 9
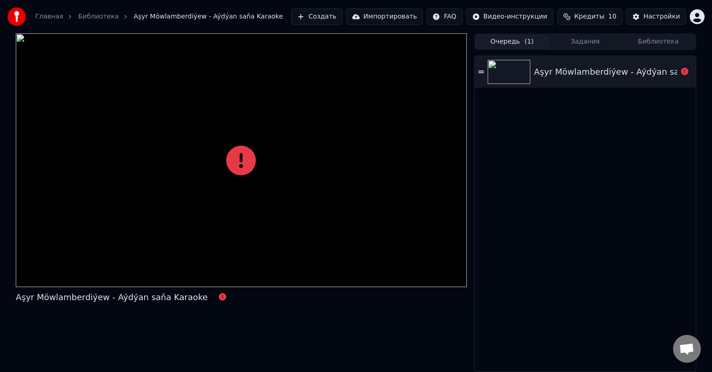
click at [492, 67] on img at bounding box center [509, 72] width 43 height 24
click at [522, 67] on img at bounding box center [509, 72] width 43 height 24
click at [675, 67] on div "Aşyr Möwlamberdiýew - Aýdýan saňa Karaoke" at bounding box center [630, 71] width 192 height 13
click at [622, 70] on div "Aşyr Möwlamberdiýew - Aýdýan saňa Karaoke" at bounding box center [630, 71] width 192 height 13
click at [136, 295] on div "Aşyr Möwlamberdiýew - Aýdýan saňa Karaoke" at bounding box center [112, 297] width 192 height 13
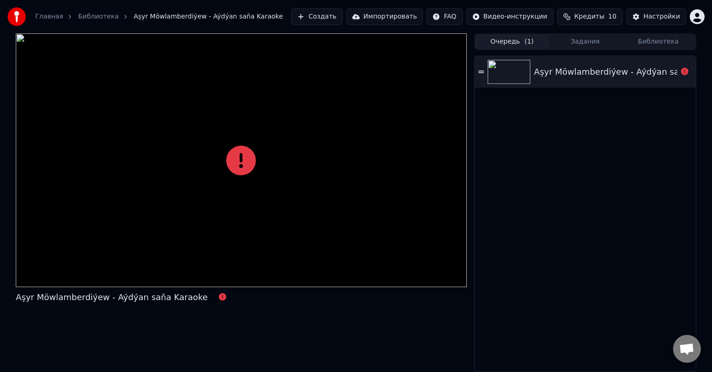
click at [189, 15] on span "Aşyr Möwlamberdiýew - Aýdýan saňa Karaoke" at bounding box center [208, 16] width 149 height 9
drag, startPoint x: 164, startPoint y: 17, endPoint x: 146, endPoint y: 17, distance: 18.1
click at [163, 16] on span "Aşyr Möwlamberdiýew - Aýdýan saňa Karaoke" at bounding box center [208, 16] width 149 height 9
click at [91, 13] on link "Библиотека" at bounding box center [98, 16] width 41 height 9
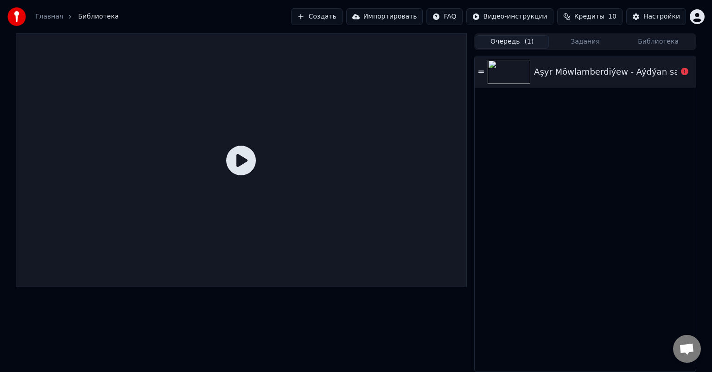
click at [41, 15] on link "Главная" at bounding box center [49, 16] width 28 height 9
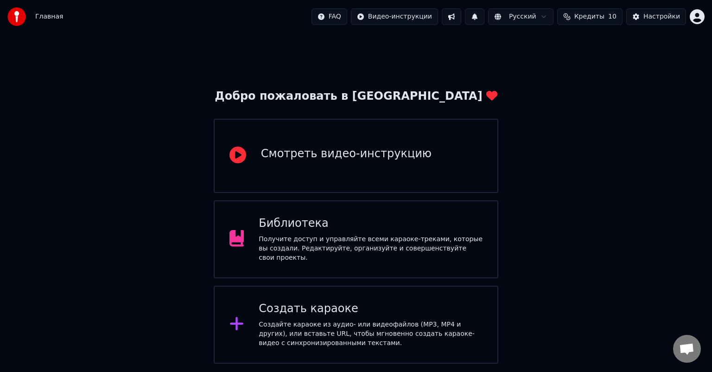
click at [551, 178] on div "Добро пожаловать в Youka Смотреть видео-инструкцию Библиотека Получите доступ и…" at bounding box center [356, 198] width 712 height 330
click at [342, 231] on div "Библиотека" at bounding box center [371, 223] width 224 height 15
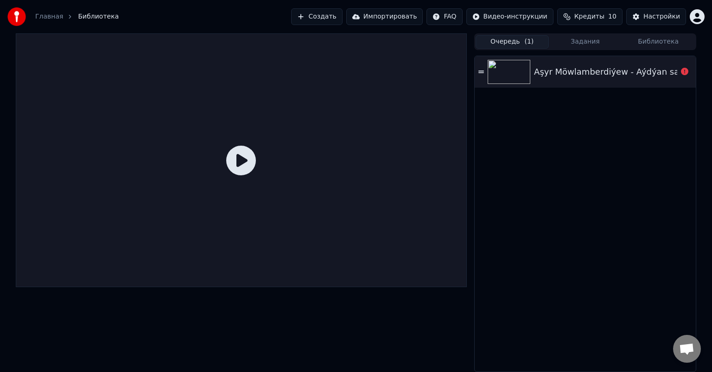
click at [520, 70] on img at bounding box center [509, 72] width 43 height 24
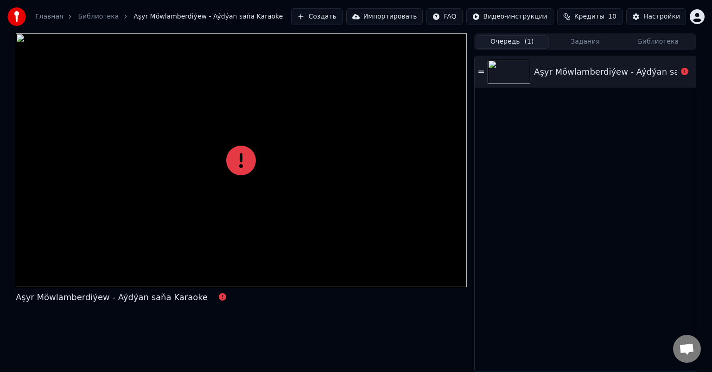
click at [685, 72] on icon at bounding box center [684, 71] width 7 height 7
click at [693, 19] on html "Главная Библиотека Aşyr Möwlamberdiýew - Aýdýan saňa Karaoke Создать Импортиров…" at bounding box center [356, 186] width 712 height 372
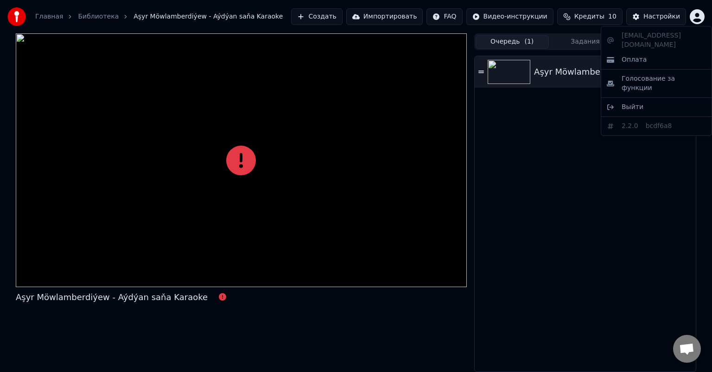
click at [517, 174] on html "Главная Библиотека Aşyr Möwlamberdiýew - Aýdýan saňa Karaoke Создать Импортиров…" at bounding box center [356, 186] width 712 height 372
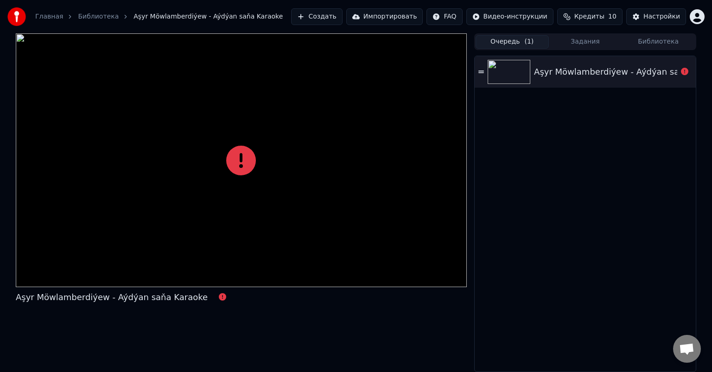
click at [506, 61] on img at bounding box center [509, 72] width 43 height 24
click at [506, 76] on img at bounding box center [509, 72] width 43 height 24
click at [44, 18] on link "Главная" at bounding box center [49, 16] width 28 height 9
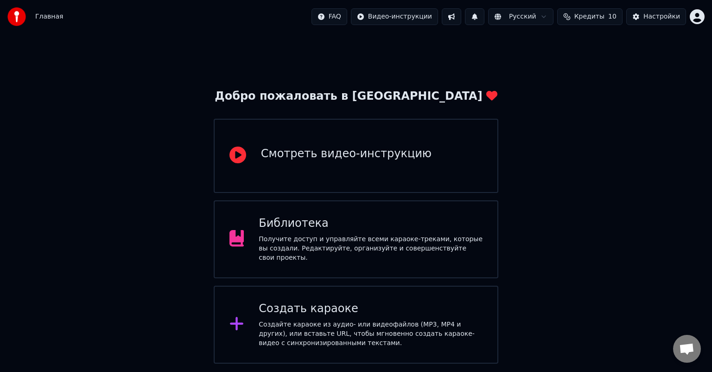
click at [319, 243] on div "Получите доступ и управляйте всеми караоке-треками, которые вы создали. Редакти…" at bounding box center [371, 249] width 224 height 28
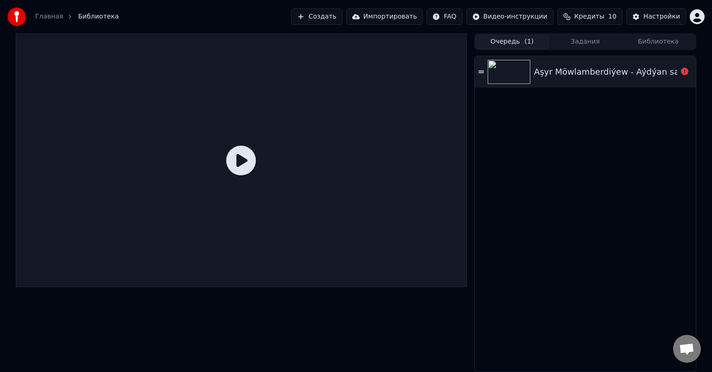
click at [517, 72] on img at bounding box center [509, 72] width 43 height 24
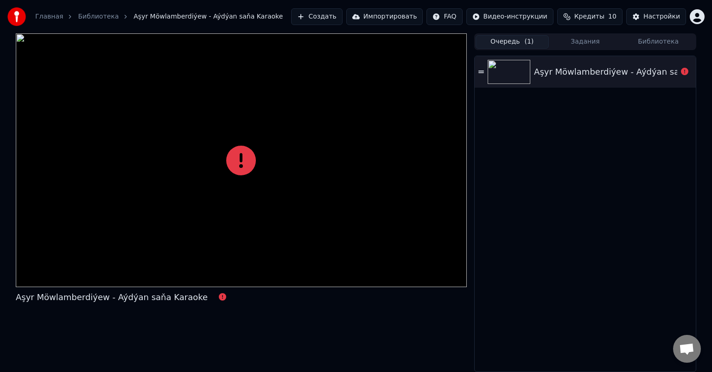
click at [517, 72] on img at bounding box center [509, 72] width 43 height 24
click at [690, 70] on div at bounding box center [685, 71] width 15 height 11
click at [685, 73] on icon at bounding box center [684, 71] width 7 height 7
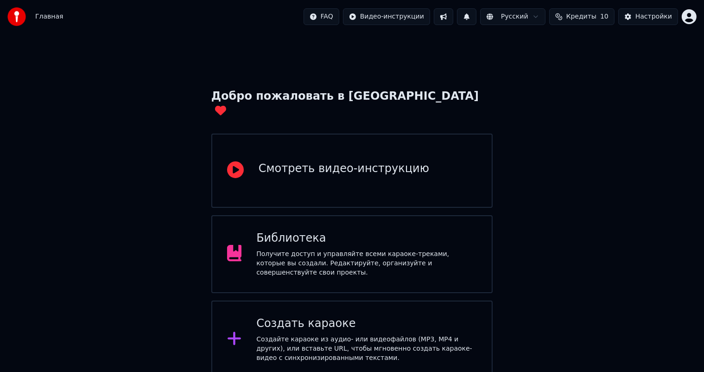
click at [332, 236] on div "Библиотека Получите доступ и управляйте всеми караоке-треками, которые вы созда…" at bounding box center [366, 254] width 221 height 46
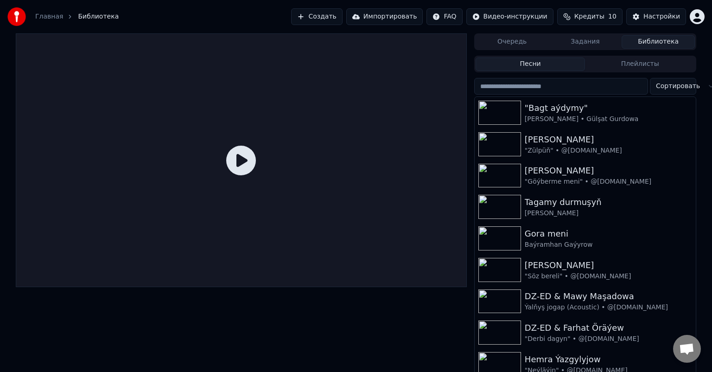
click at [582, 37] on button "Задания" at bounding box center [585, 41] width 73 height 13
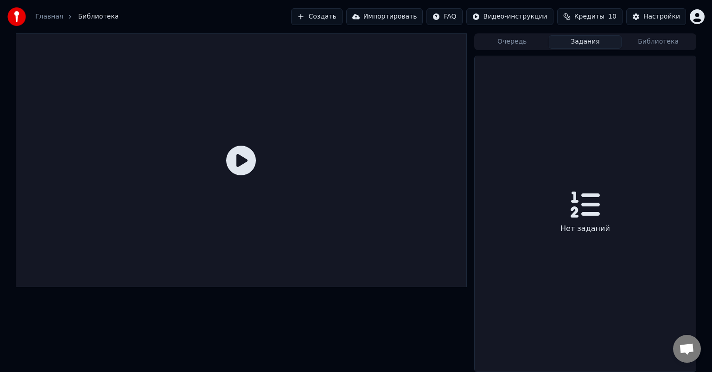
click at [581, 211] on icon at bounding box center [585, 205] width 30 height 30
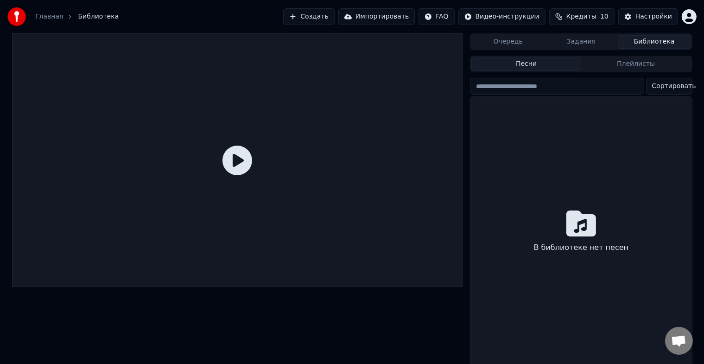
click at [670, 42] on button "Библиотека" at bounding box center [654, 41] width 73 height 13
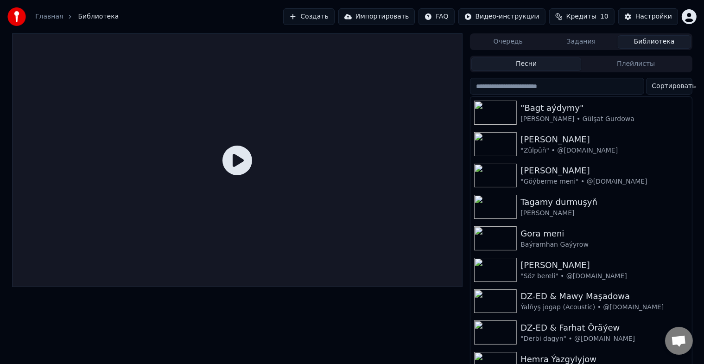
click at [334, 12] on button "Создать" at bounding box center [308, 16] width 51 height 17
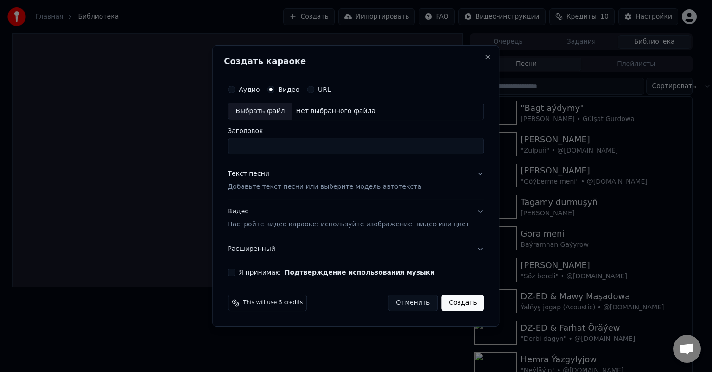
click at [285, 109] on div "Выбрать файл" at bounding box center [260, 111] width 64 height 17
drag, startPoint x: 414, startPoint y: 147, endPoint x: 355, endPoint y: 150, distance: 59.0
click at [355, 150] on input "**********" at bounding box center [356, 146] width 256 height 17
type input "**********"
click at [288, 184] on p "Добавьте текст песни или выберите модель автотекста" at bounding box center [325, 186] width 194 height 9
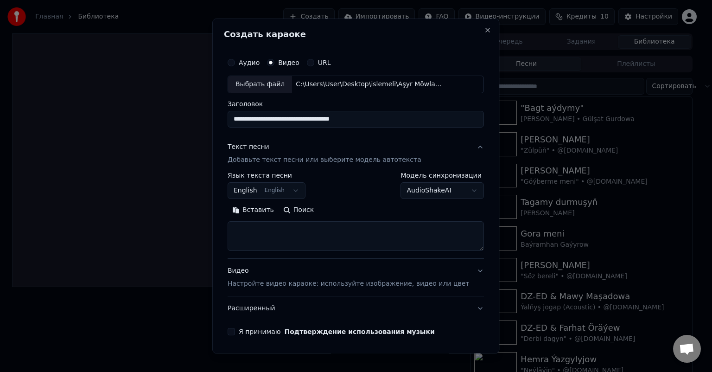
click at [258, 232] on textarea at bounding box center [356, 236] width 256 height 30
paste textarea "**********"
type textarea "**********"
click at [246, 333] on div "Я принимаю Подтверждение использования музыки" at bounding box center [356, 331] width 256 height 7
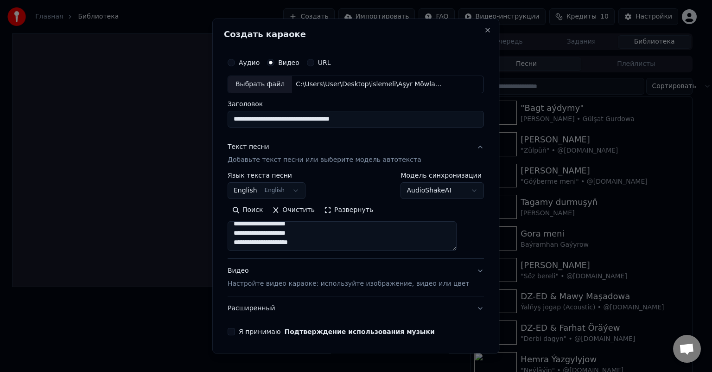
click at [235, 330] on button "Я принимаю Подтверждение использования музыки" at bounding box center [231, 331] width 7 height 7
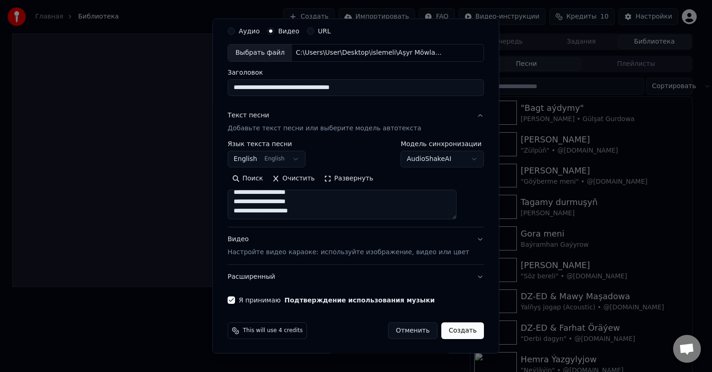
click at [451, 330] on button "Создать" at bounding box center [463, 330] width 43 height 17
select select
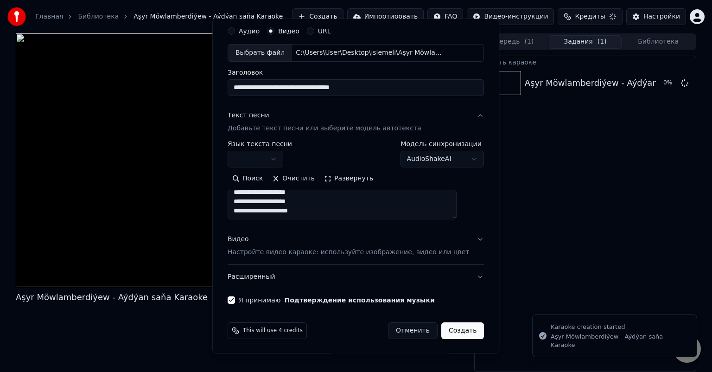
select select
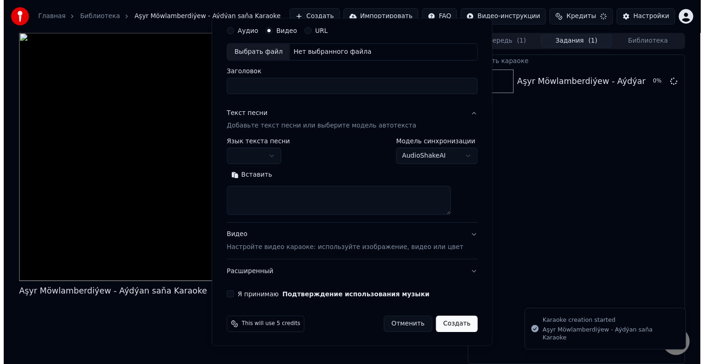
scroll to position [0, 0]
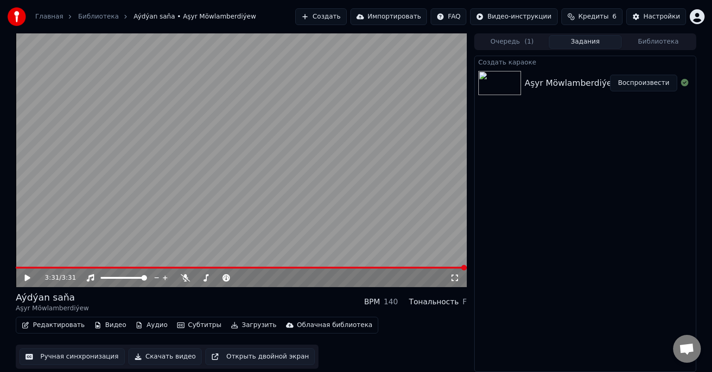
click at [25, 275] on icon at bounding box center [34, 277] width 22 height 7
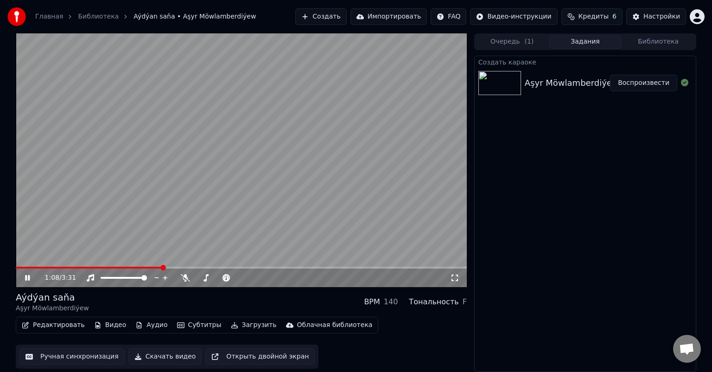
click at [187, 267] on span at bounding box center [241, 268] width 451 height 2
click at [180, 266] on video at bounding box center [241, 160] width 451 height 254
click at [185, 268] on span at bounding box center [101, 268] width 170 height 2
click at [160, 216] on video at bounding box center [241, 160] width 451 height 254
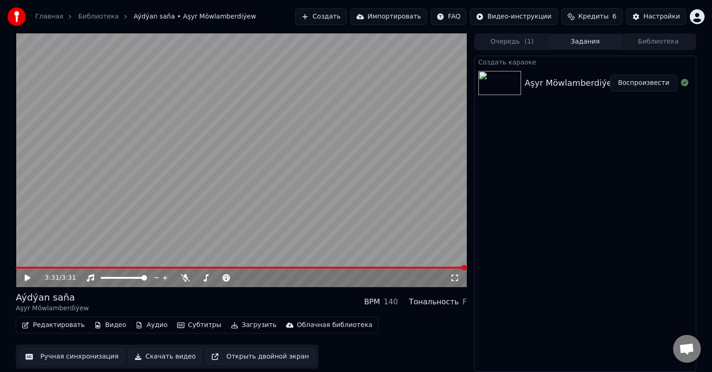
click at [46, 268] on span at bounding box center [241, 268] width 451 height 2
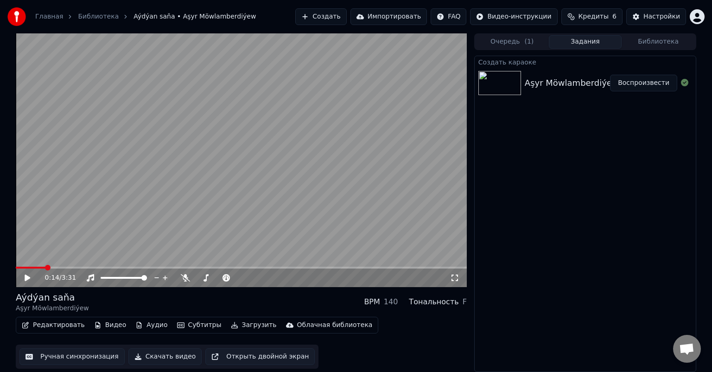
click at [30, 275] on icon at bounding box center [34, 277] width 22 height 7
click at [85, 267] on span at bounding box center [241, 268] width 451 height 2
click at [658, 41] on button "Библиотека" at bounding box center [658, 41] width 73 height 13
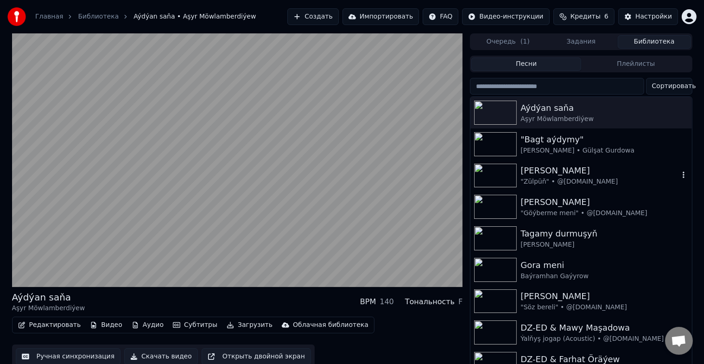
click at [489, 168] on img at bounding box center [495, 176] width 43 height 24
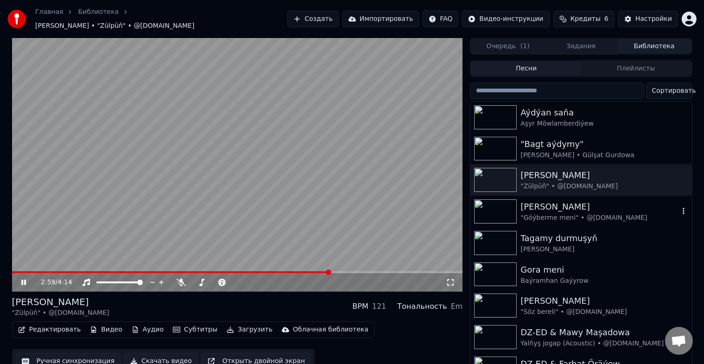
click at [493, 205] on img at bounding box center [495, 211] width 43 height 24
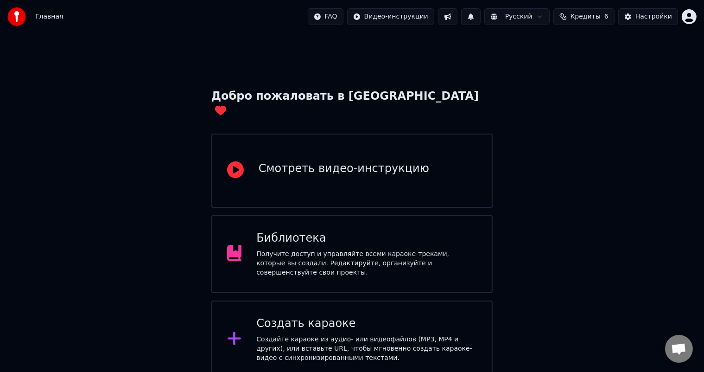
click at [310, 250] on div "Получите доступ и управляйте всеми караоке-треками, которые вы создали. Редакти…" at bounding box center [366, 264] width 221 height 28
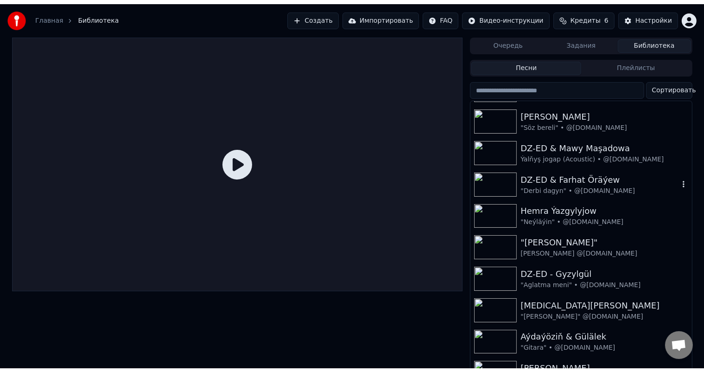
scroll to position [186, 0]
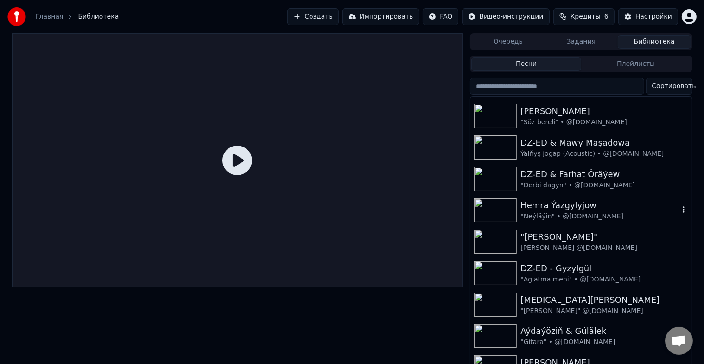
click at [500, 213] on img at bounding box center [495, 211] width 43 height 24
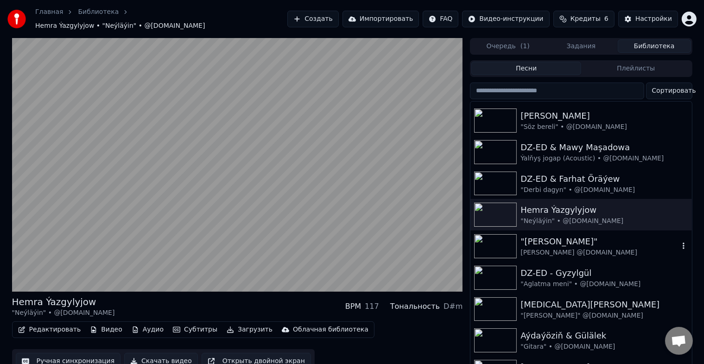
click at [509, 238] on img at bounding box center [495, 246] width 43 height 24
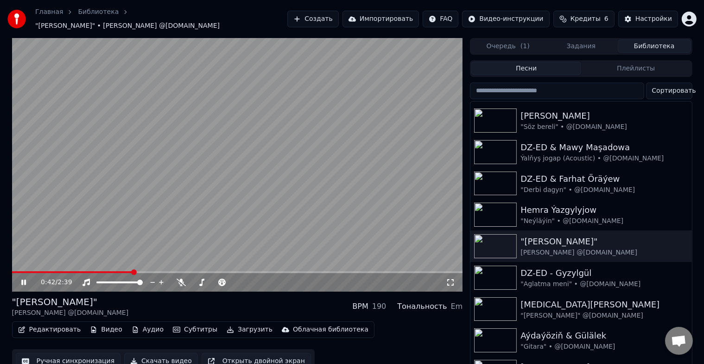
click at [84, 355] on button "Ручная синхронизация" at bounding box center [68, 361] width 105 height 17
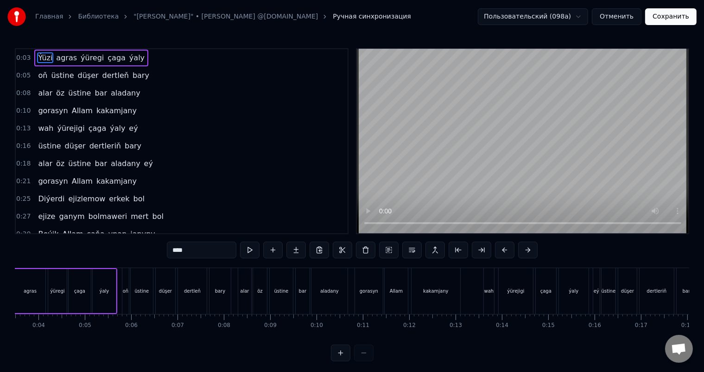
scroll to position [0, 204]
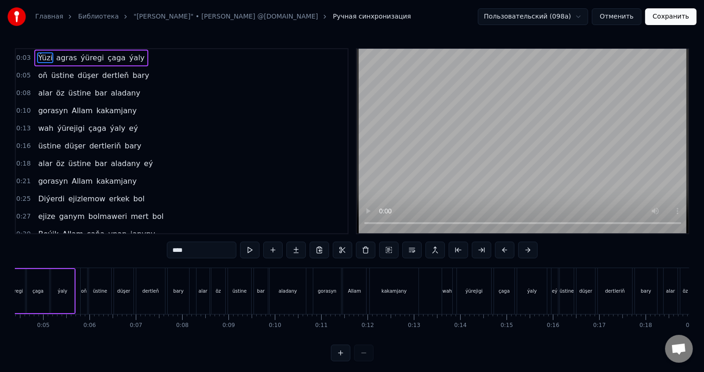
click at [108, 229] on span "ynan" at bounding box center [118, 234] width 20 height 11
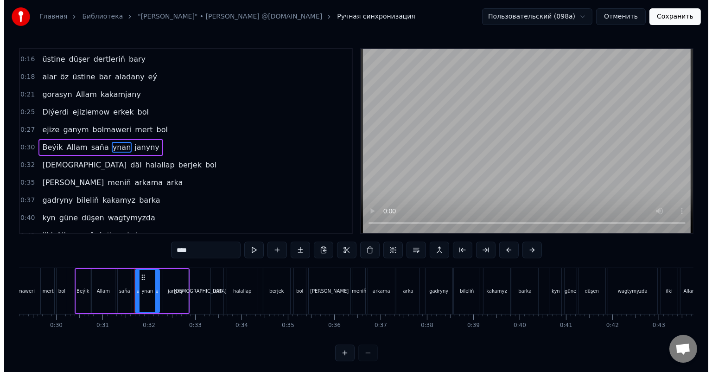
scroll to position [0, 1422]
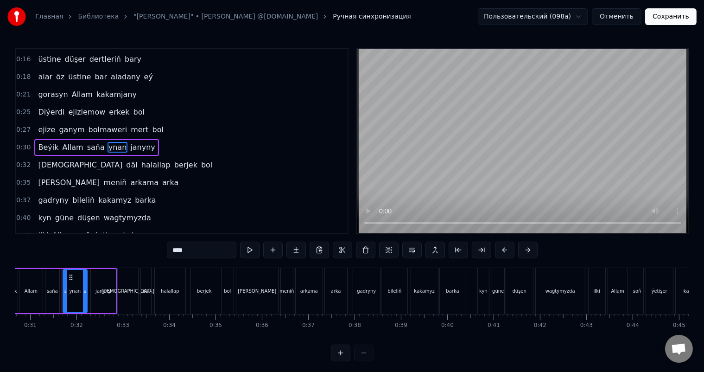
click at [191, 247] on input "****" at bounding box center [202, 250] width 70 height 17
type input "******"
click at [134, 245] on div "0:03 Ýüzi agras ýüregi çaga ýaly 0:05 oň üstine düşer dertleň bary 0:08 alar öz…" at bounding box center [352, 204] width 675 height 313
click at [677, 19] on button "Сохранить" at bounding box center [671, 16] width 51 height 17
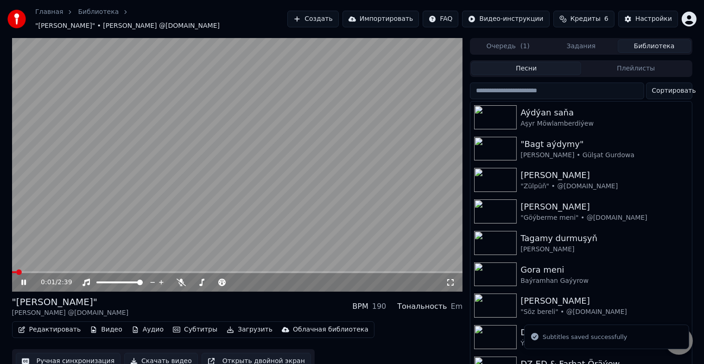
click at [452, 279] on icon at bounding box center [450, 282] width 9 height 7
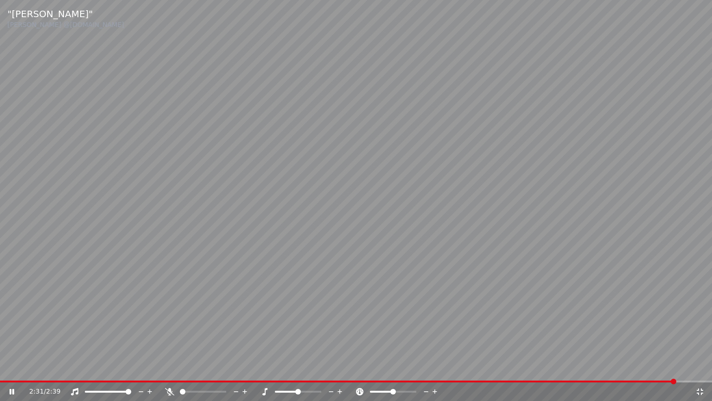
click at [702, 371] on icon at bounding box center [700, 391] width 9 height 7
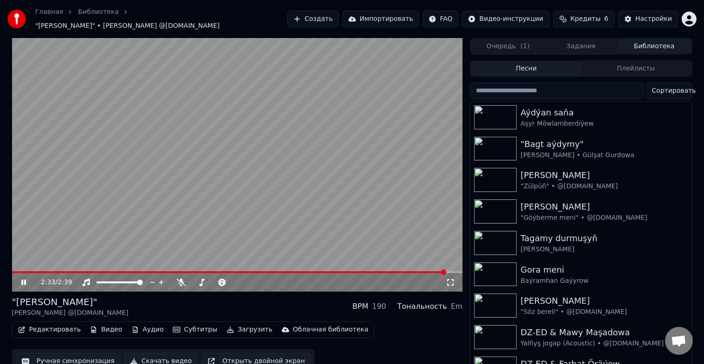
click at [22, 280] on icon at bounding box center [23, 283] width 5 height 6
click at [22, 281] on icon at bounding box center [30, 282] width 22 height 7
click at [164, 356] on button "Скачать видео" at bounding box center [161, 361] width 74 height 17
